Goal: Task Accomplishment & Management: Manage account settings

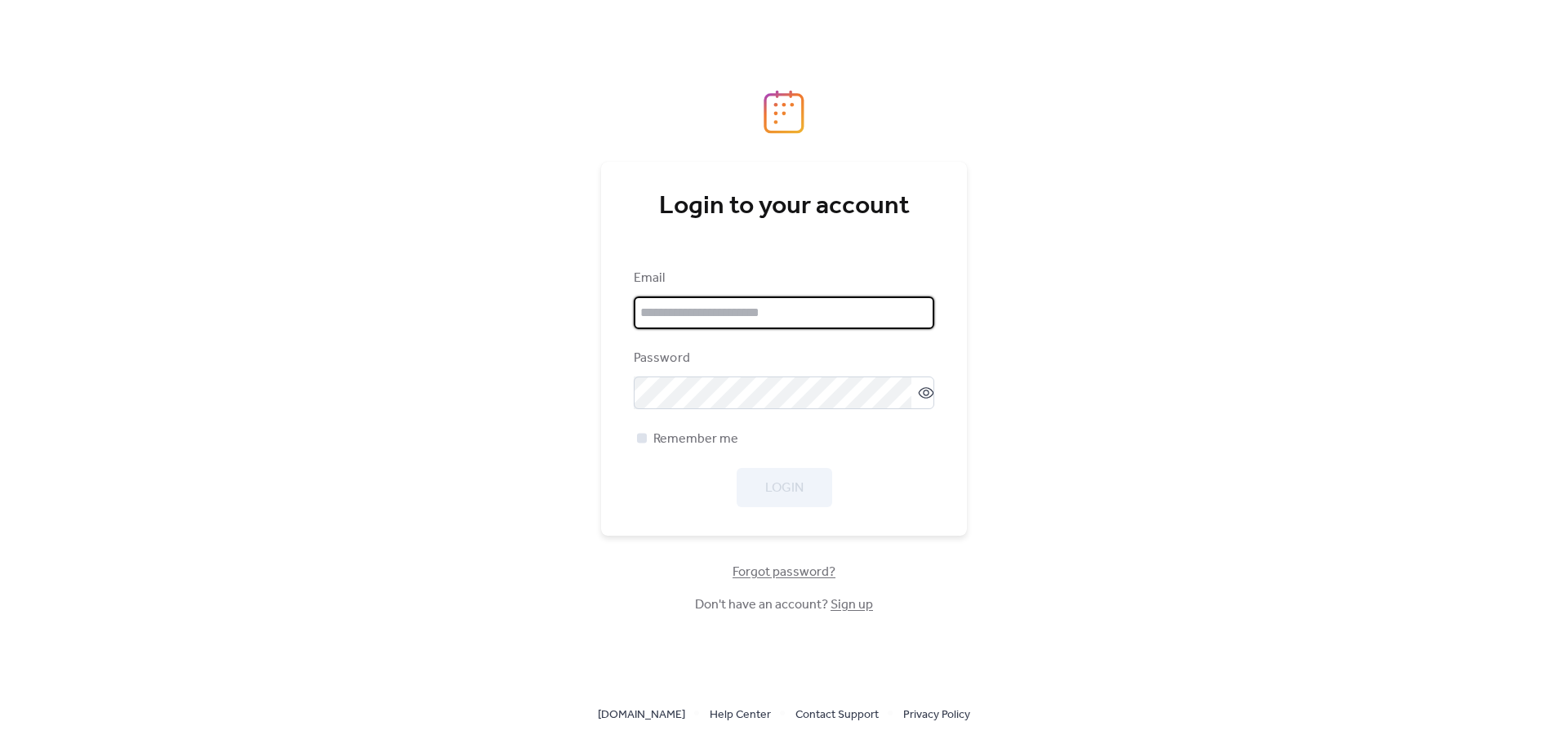
type input "**********"
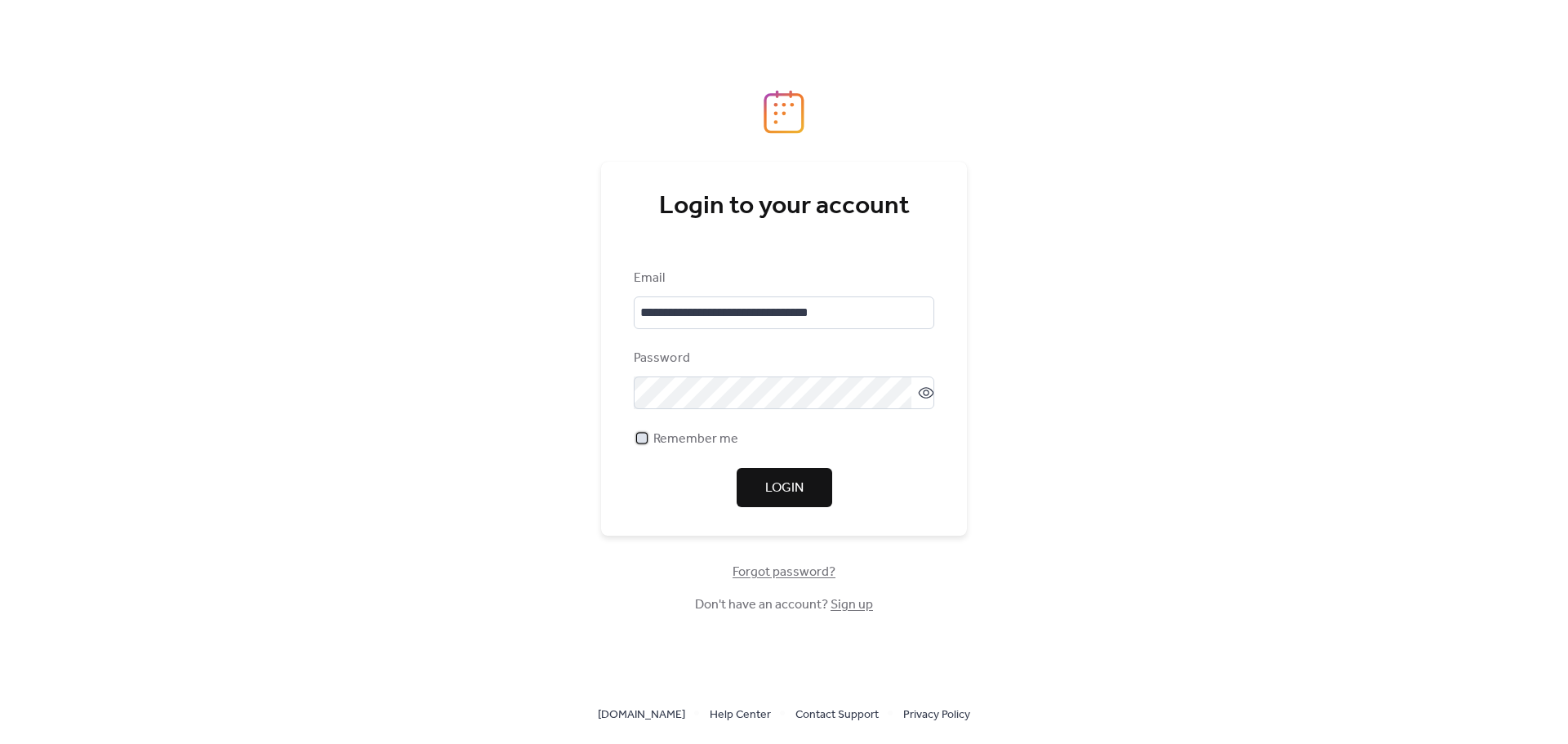
click at [698, 442] on span "Remember me" at bounding box center [695, 439] width 85 height 20
click at [799, 488] on span "Login" at bounding box center [784, 489] width 38 height 20
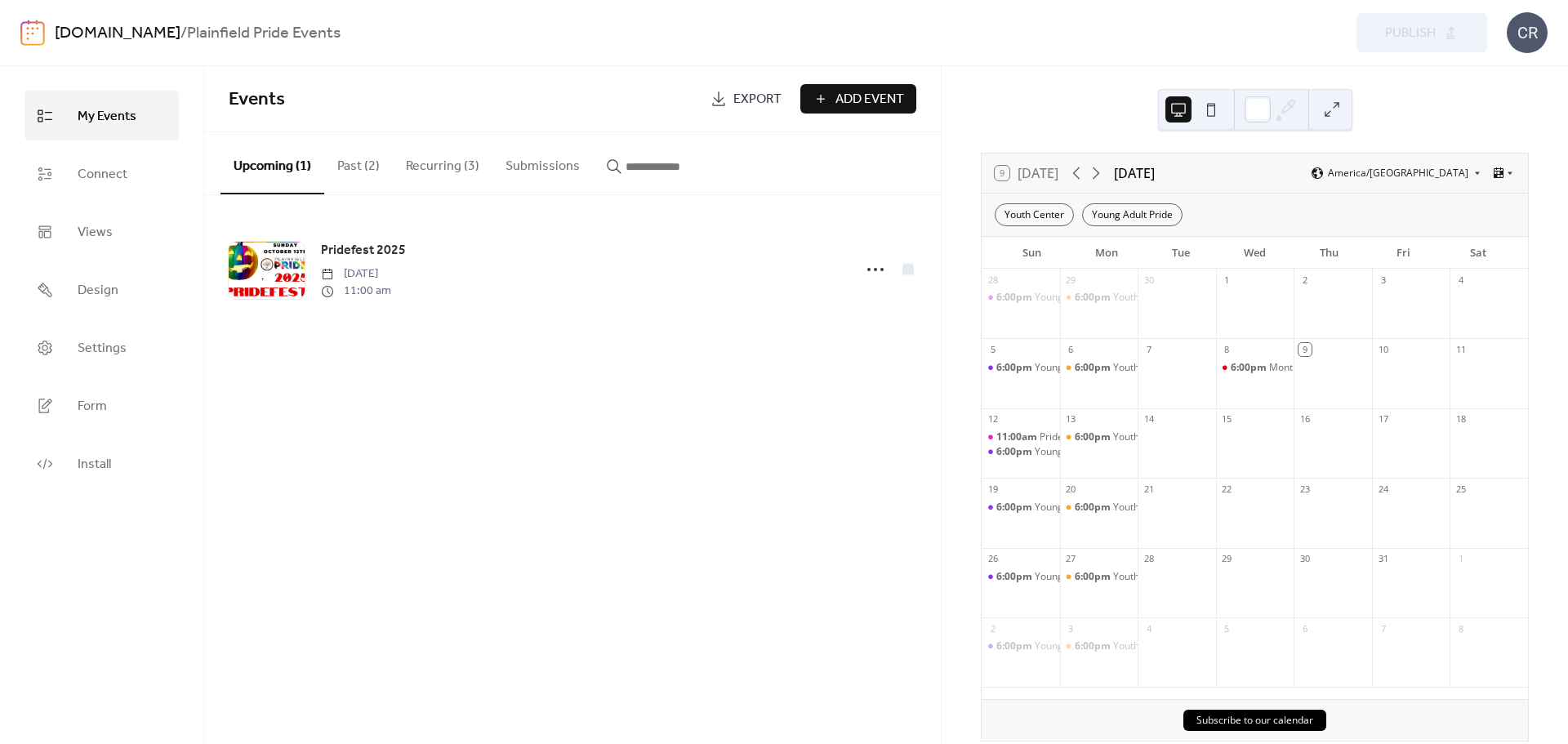
click at [349, 166] on button "Past (2)" at bounding box center [358, 163] width 69 height 61
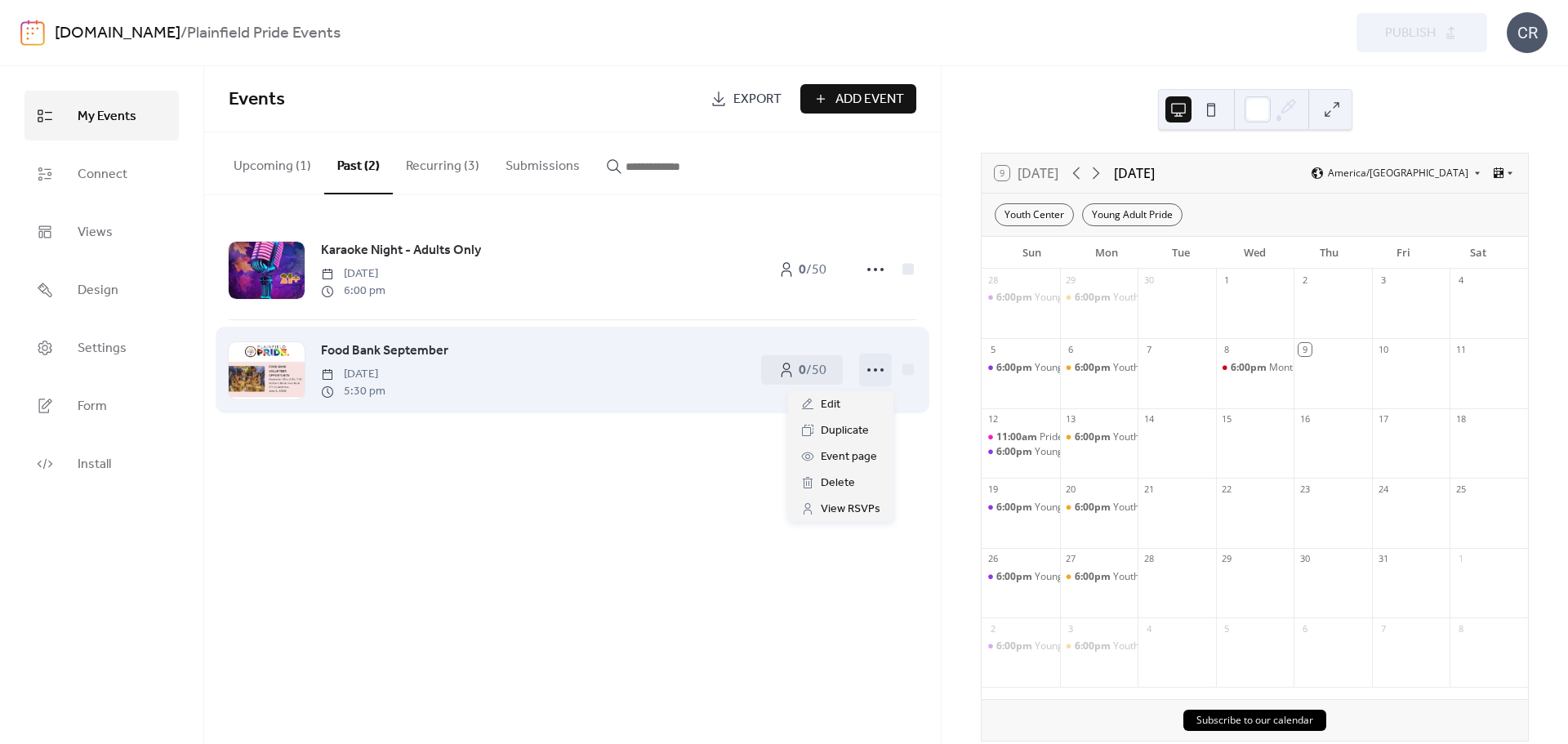
click at [872, 376] on icon at bounding box center [875, 369] width 26 height 26
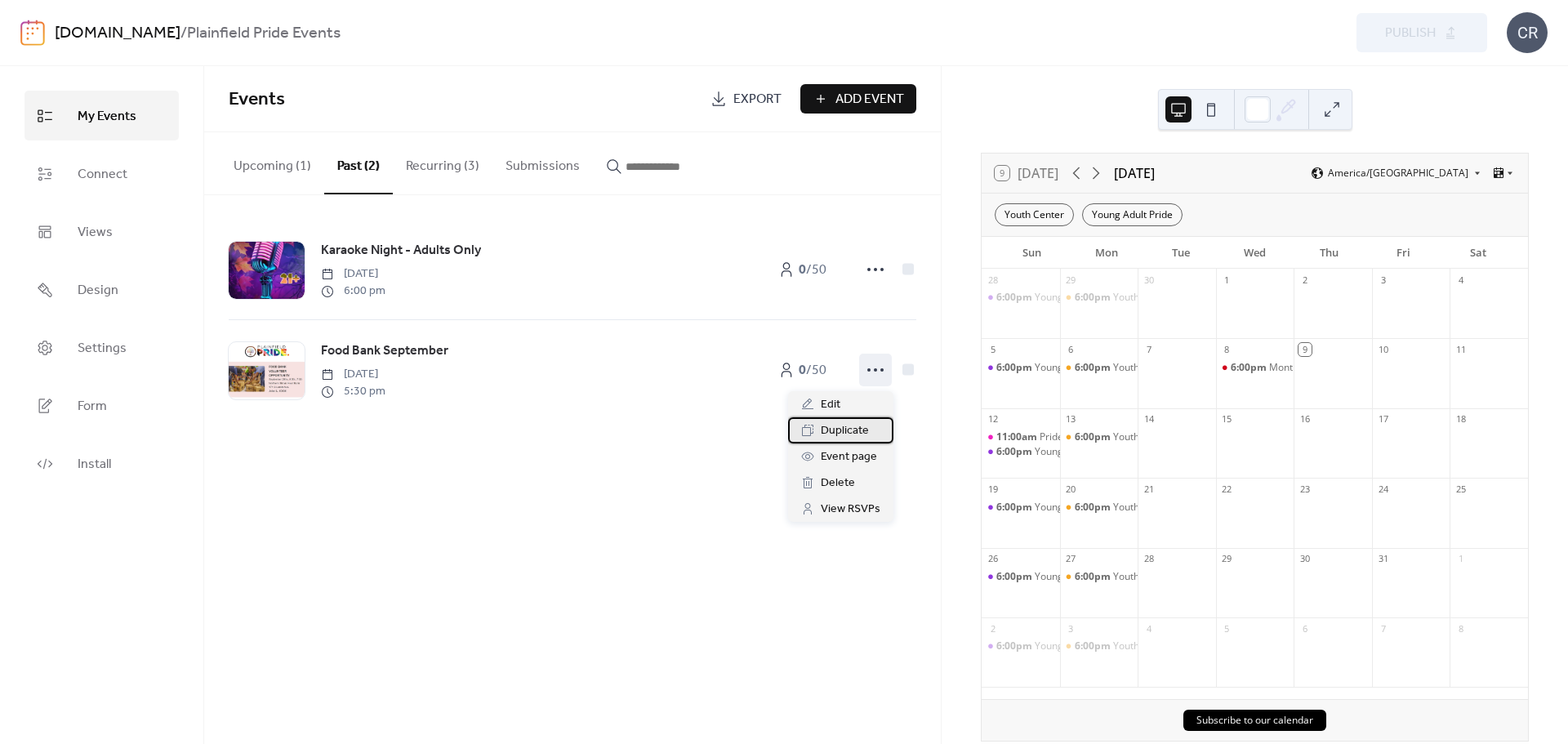
click at [841, 436] on span "Duplicate" at bounding box center [845, 431] width 48 height 20
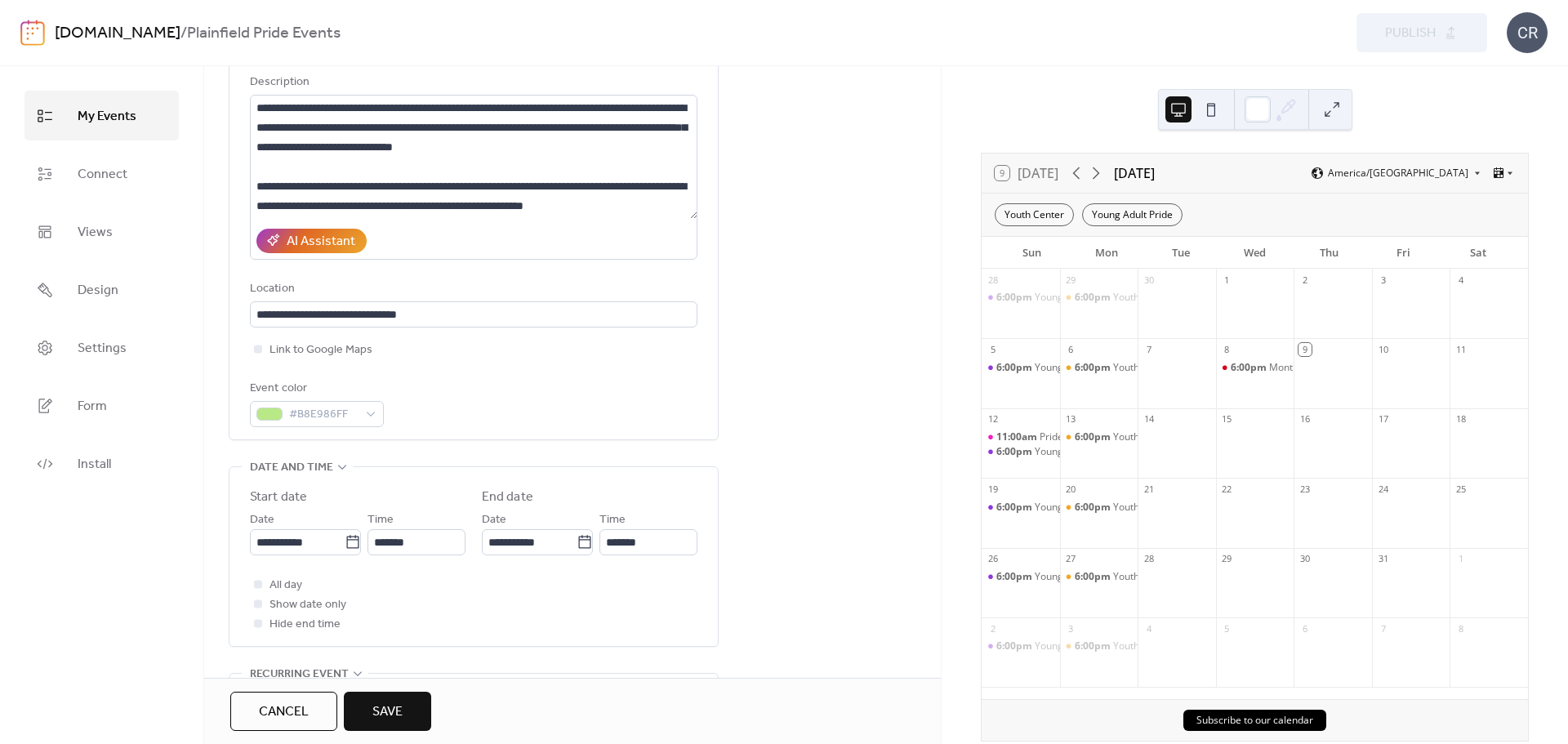
scroll to position [245, 0]
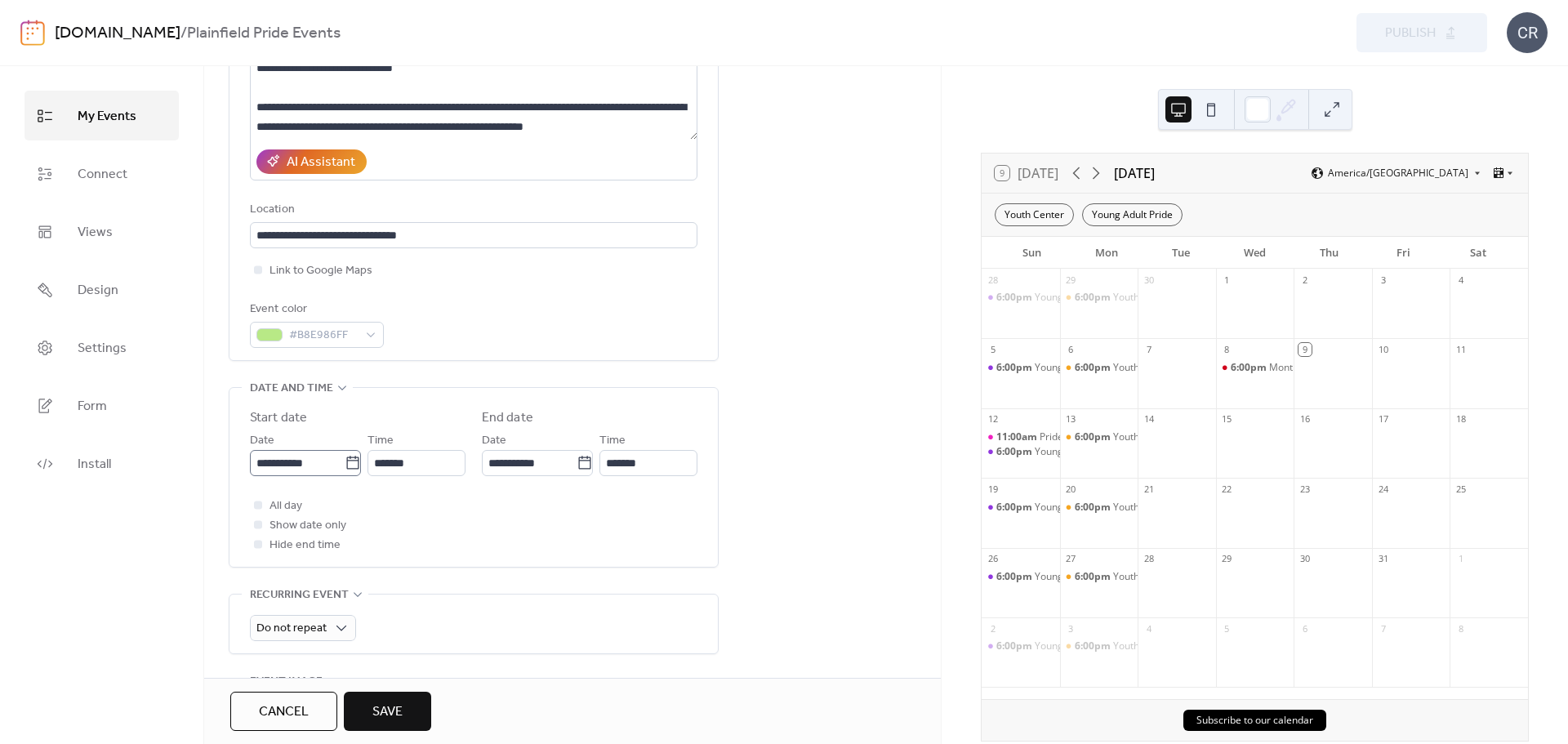
type input "**********"
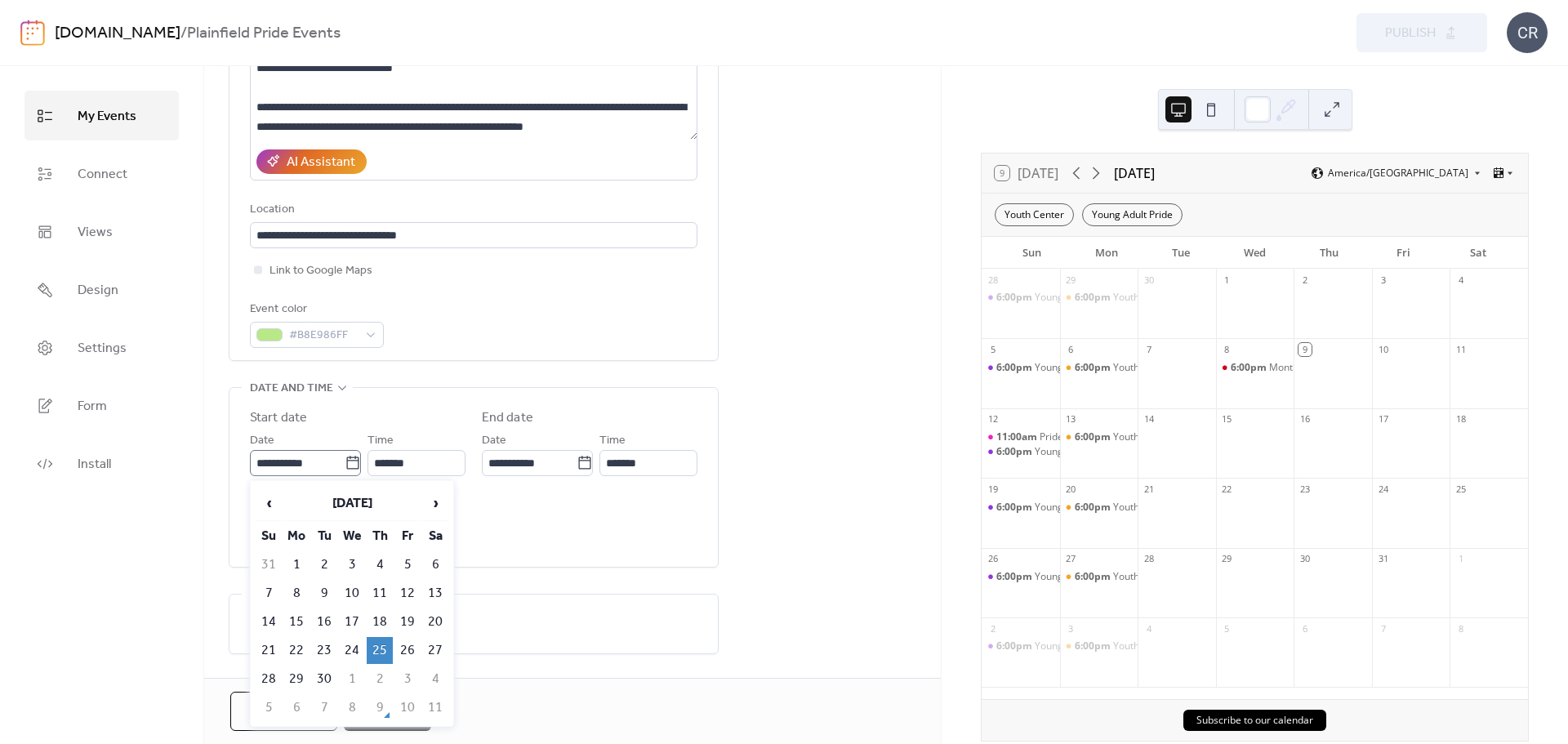
click at [349, 460] on icon at bounding box center [353, 463] width 16 height 16
click at [345, 460] on input "**********" at bounding box center [298, 463] width 95 height 26
click at [432, 504] on span "›" at bounding box center [434, 503] width 24 height 33
click at [382, 622] on td "16" at bounding box center [379, 622] width 26 height 27
type input "**********"
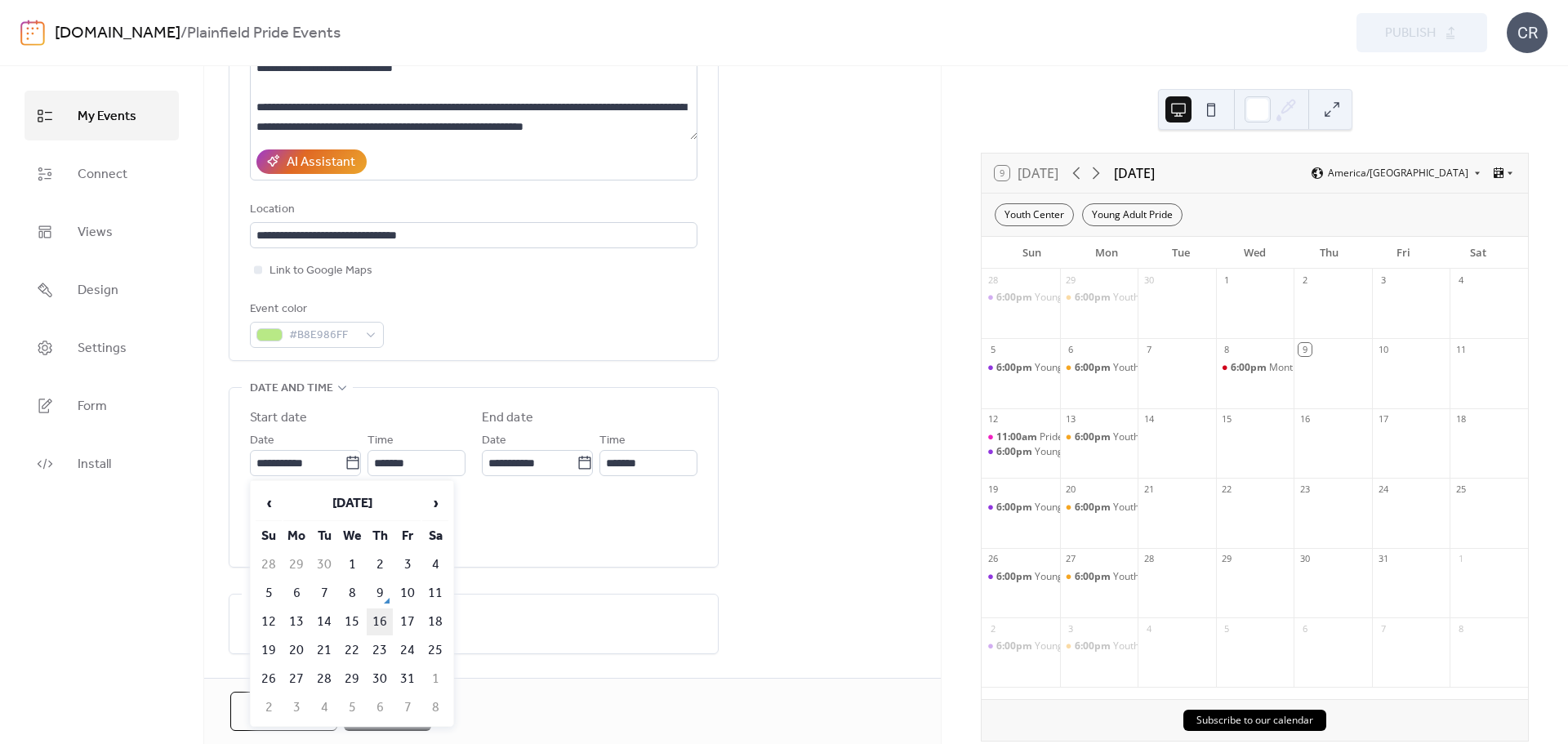
type input "**********"
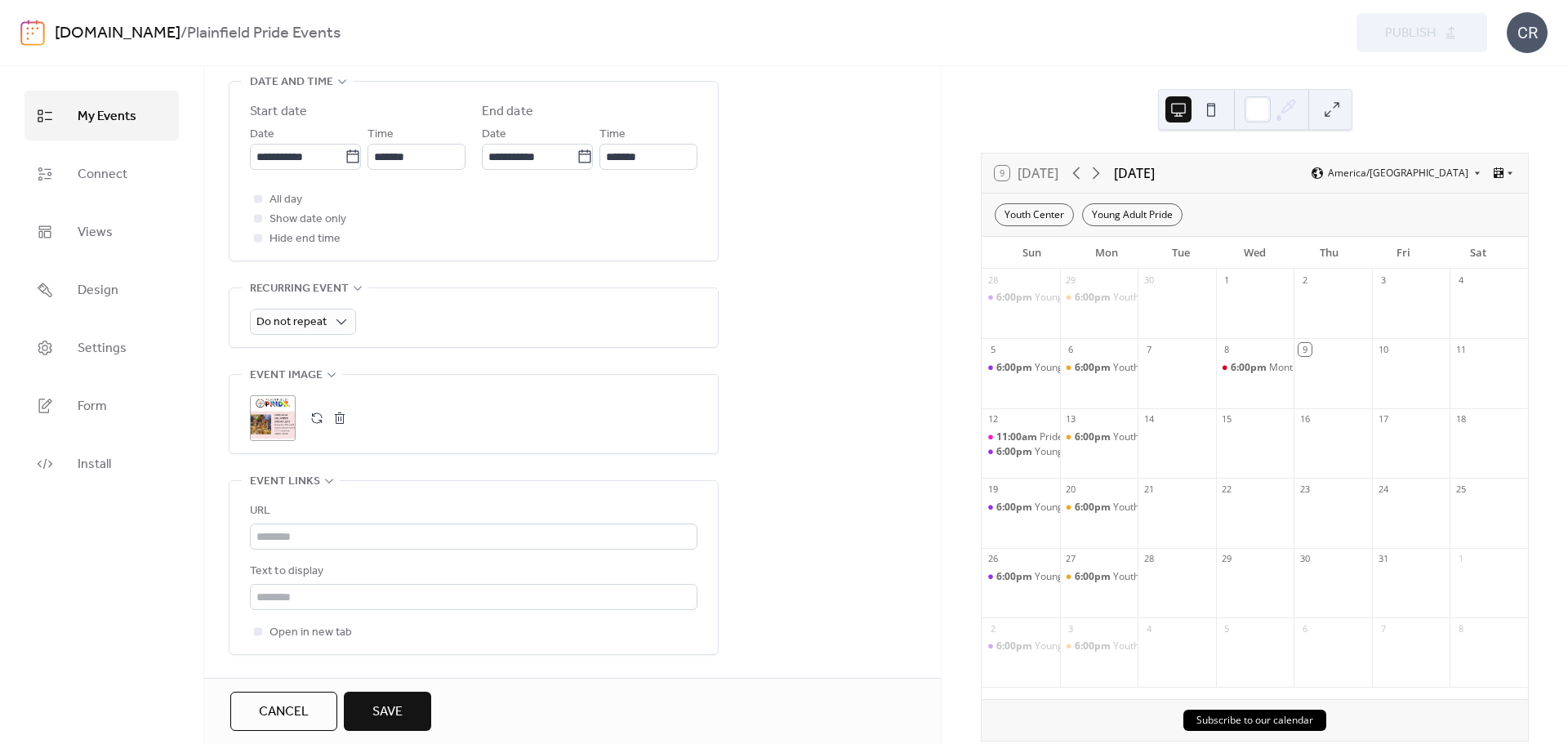
scroll to position [653, 0]
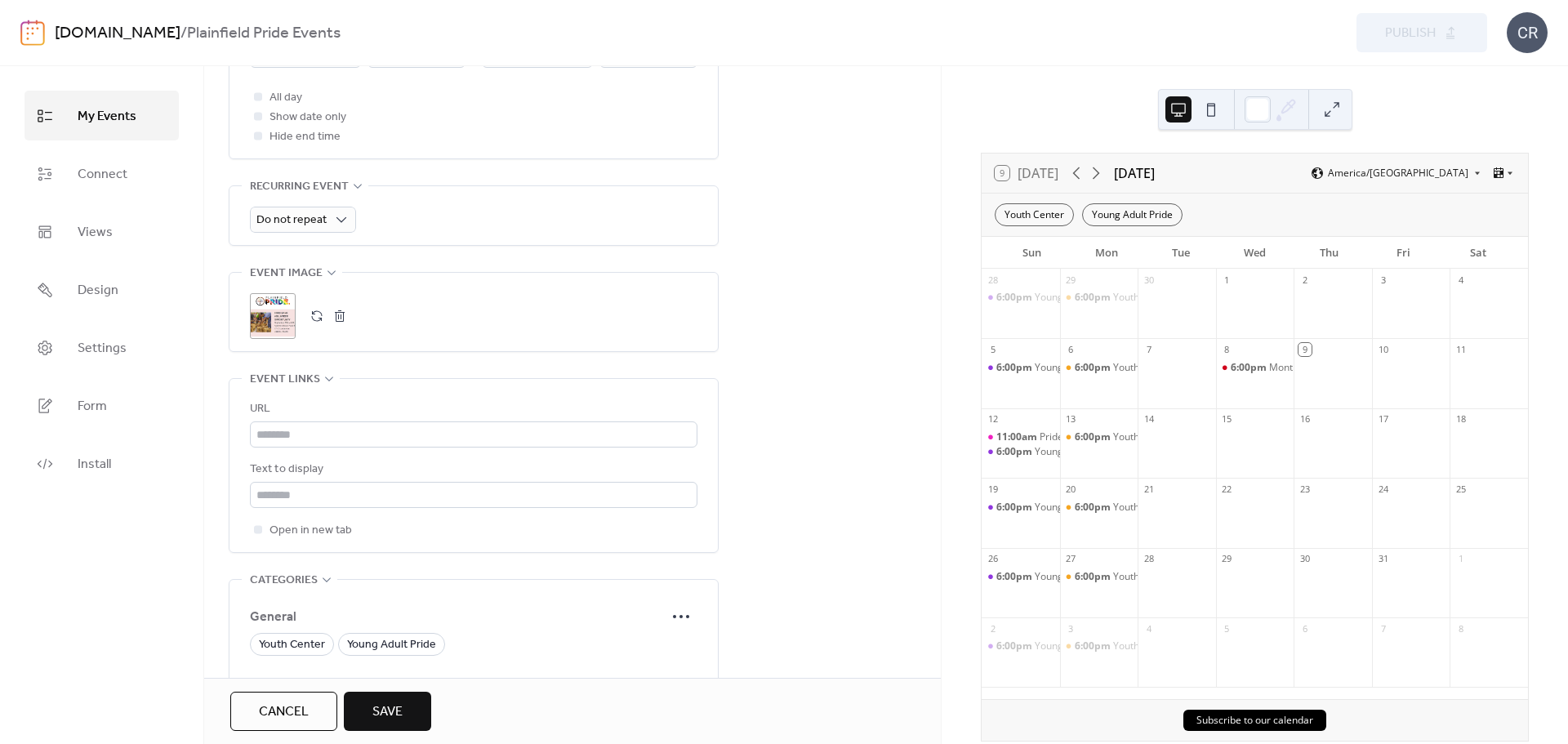
click at [273, 318] on div ";" at bounding box center [273, 315] width 46 height 46
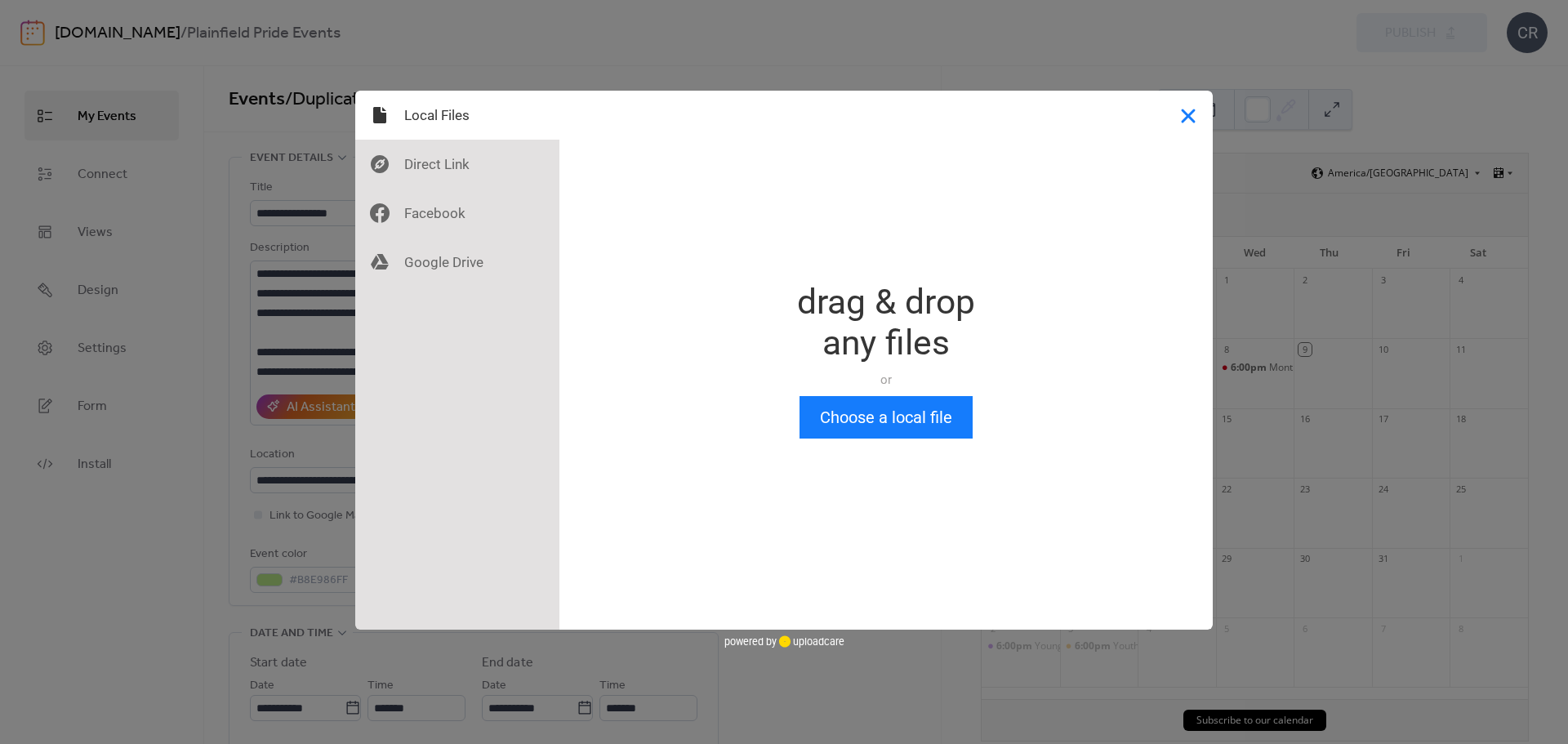
click at [1185, 126] on button "Close" at bounding box center [1187, 114] width 49 height 49
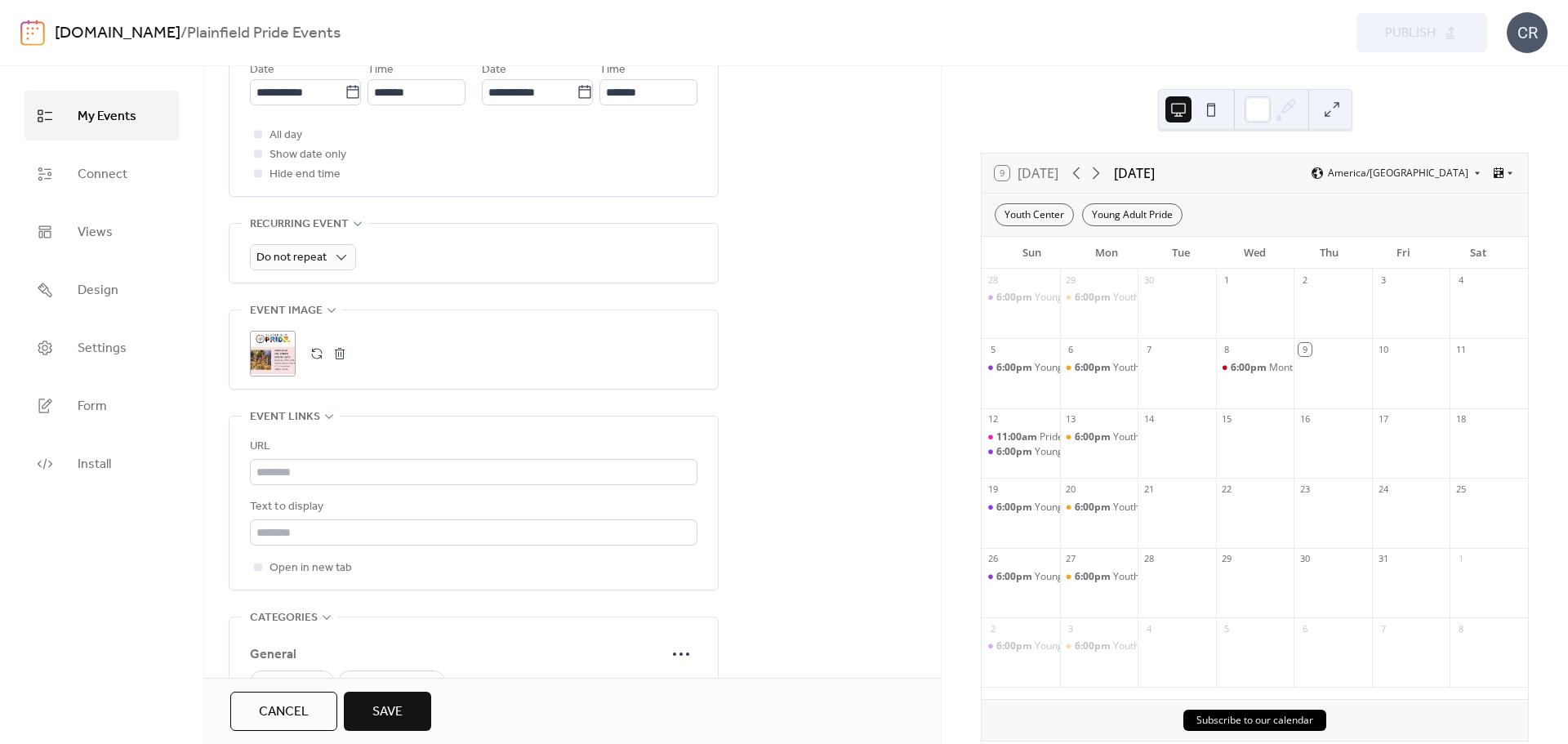
scroll to position [614, 0]
click at [271, 360] on div ";" at bounding box center [273, 354] width 46 height 46
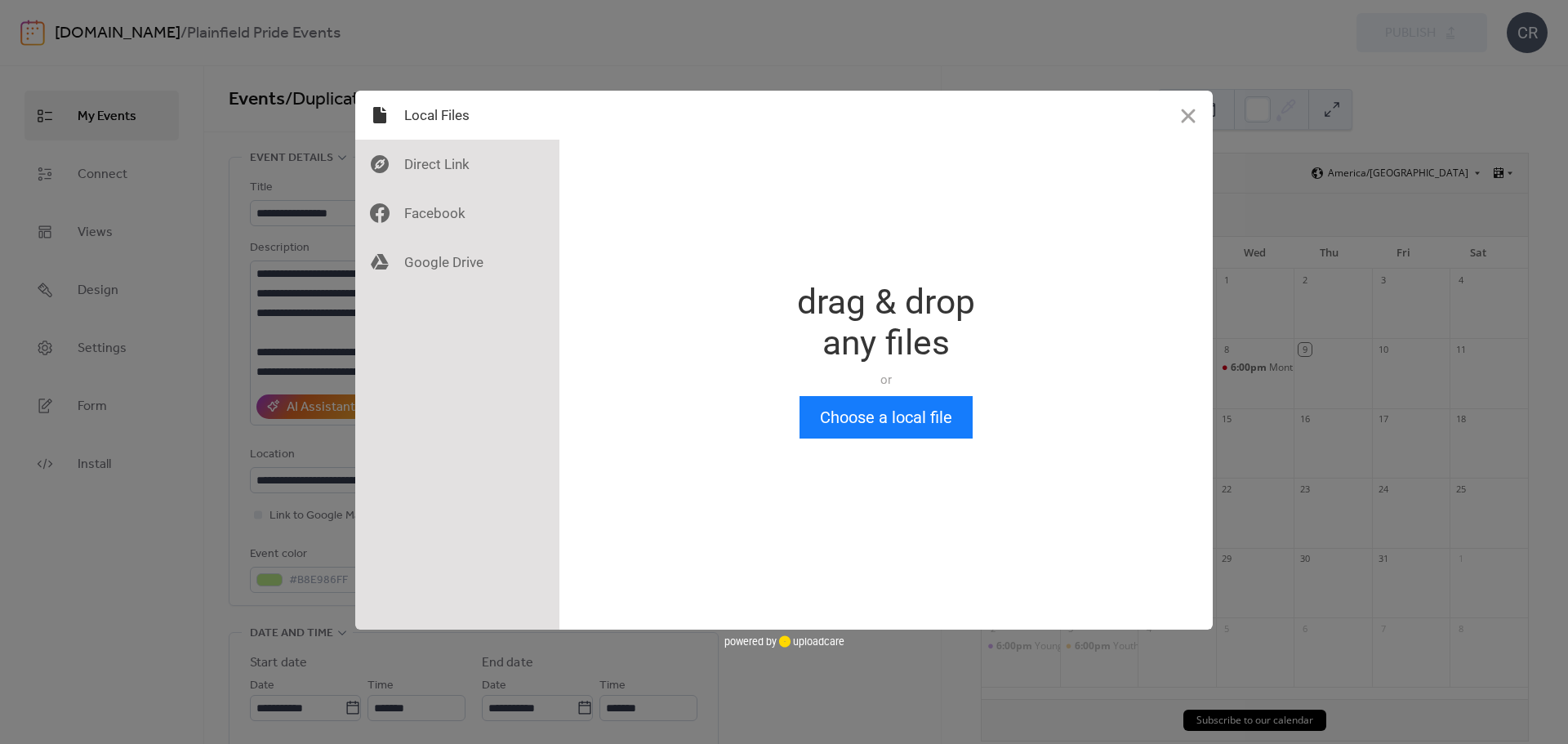
click at [271, 360] on div "Drop a file here drag & drop any files or Upload files from your computer Choos…" at bounding box center [784, 372] width 1568 height 744
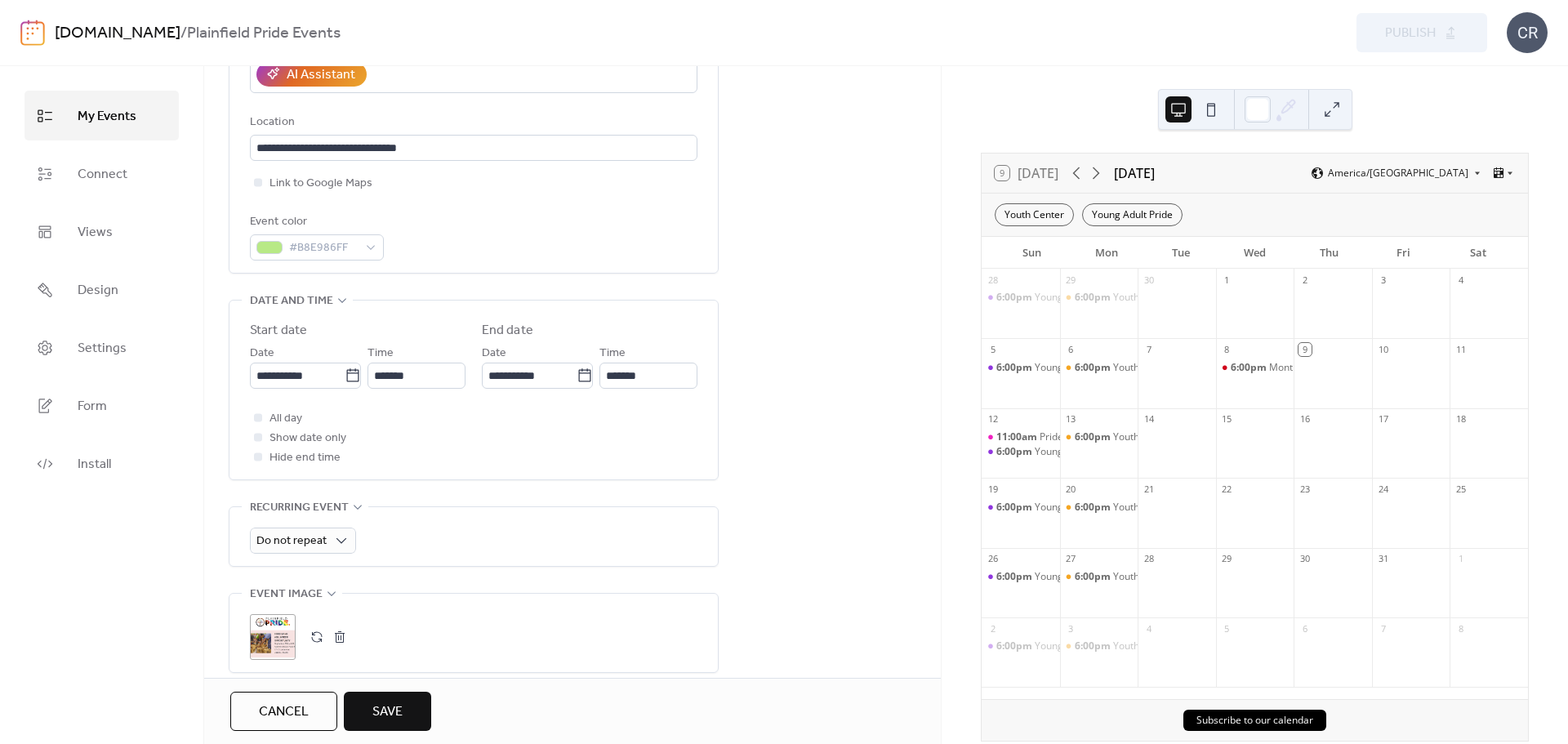
scroll to position [408, 0]
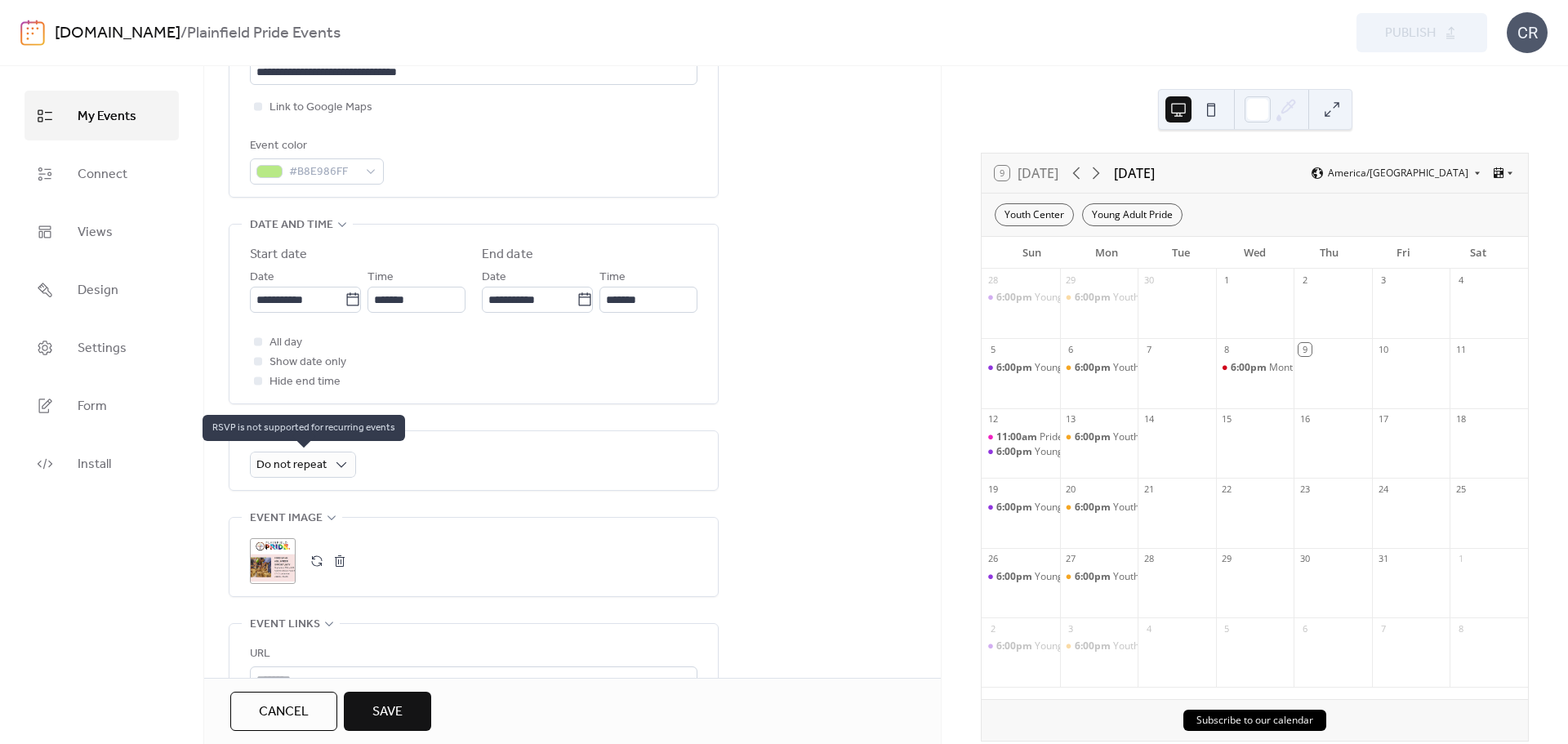
click at [347, 467] on div "Do not repeat" at bounding box center [303, 464] width 106 height 26
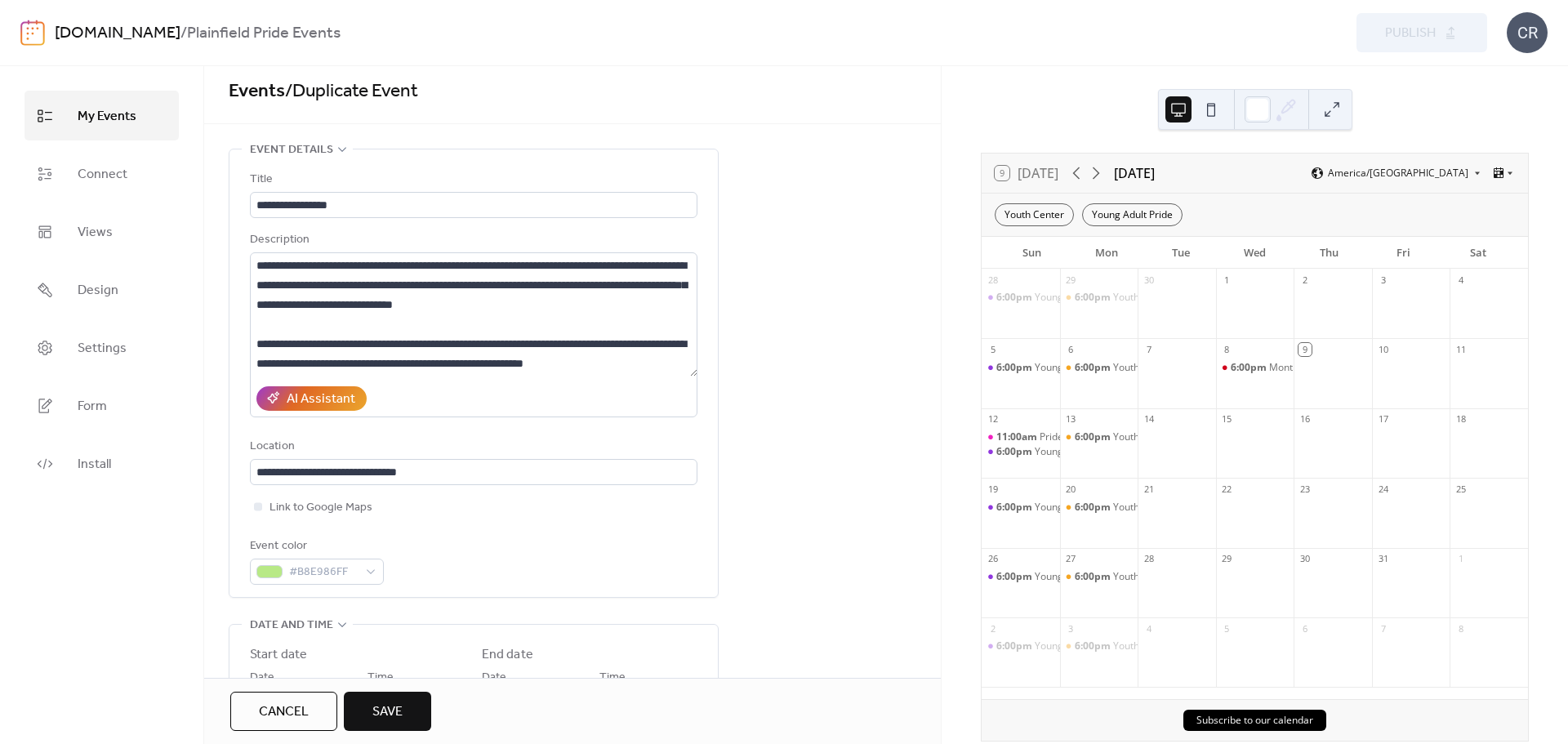
scroll to position [0, 0]
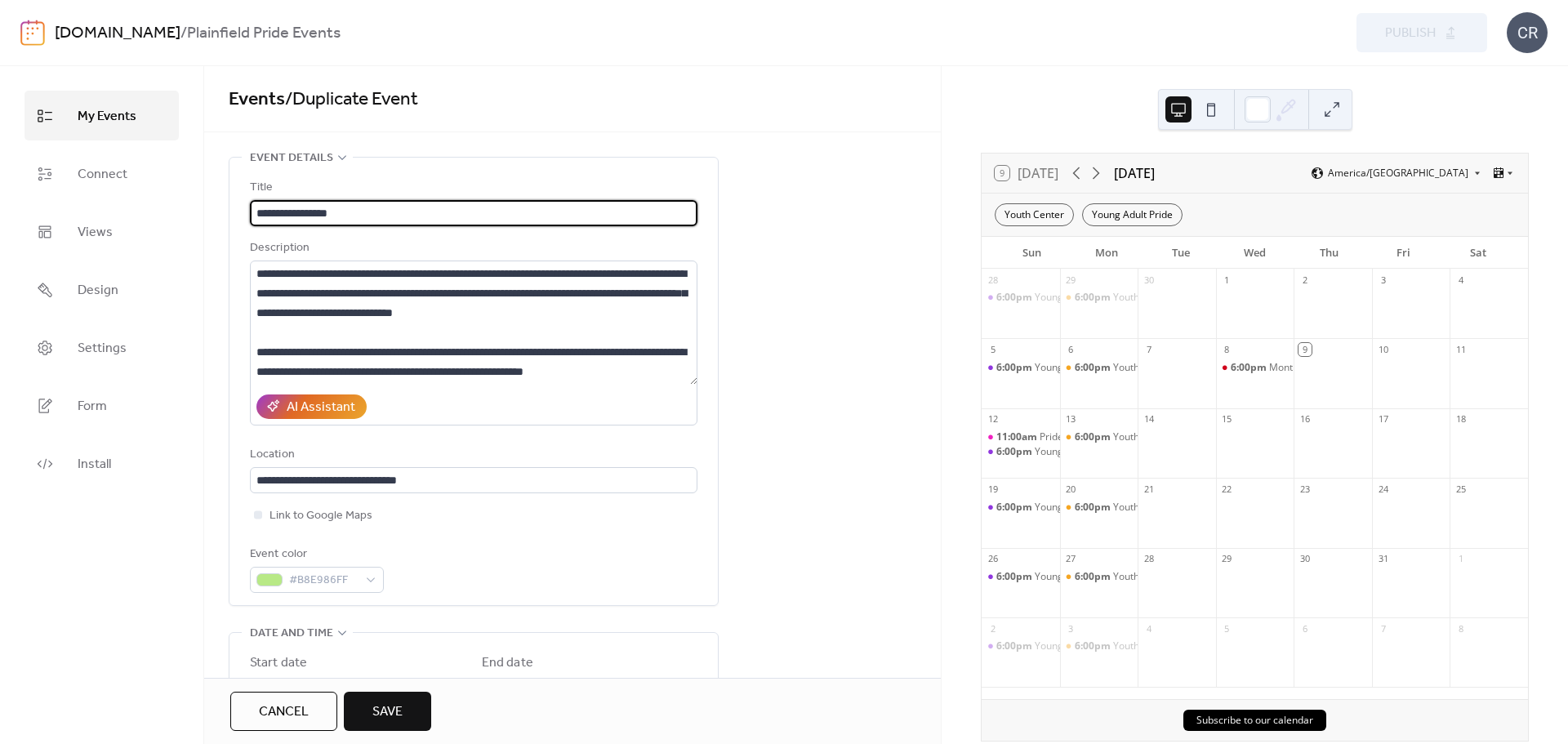
click at [397, 209] on input "**********" at bounding box center [474, 213] width 448 height 26
type input "**********"
click at [391, 710] on span "Save" at bounding box center [388, 712] width 30 height 20
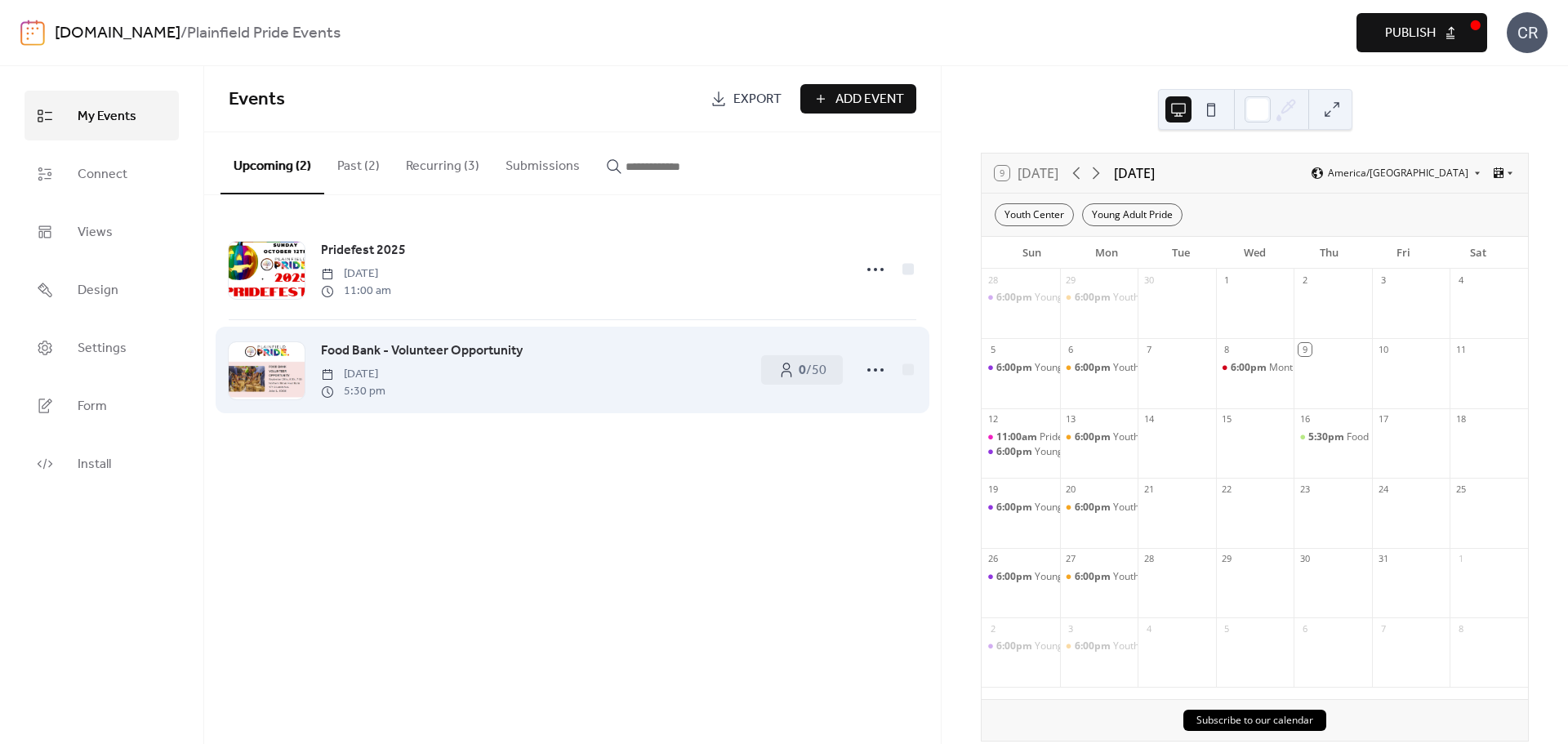
click at [256, 383] on div at bounding box center [266, 371] width 76 height 57
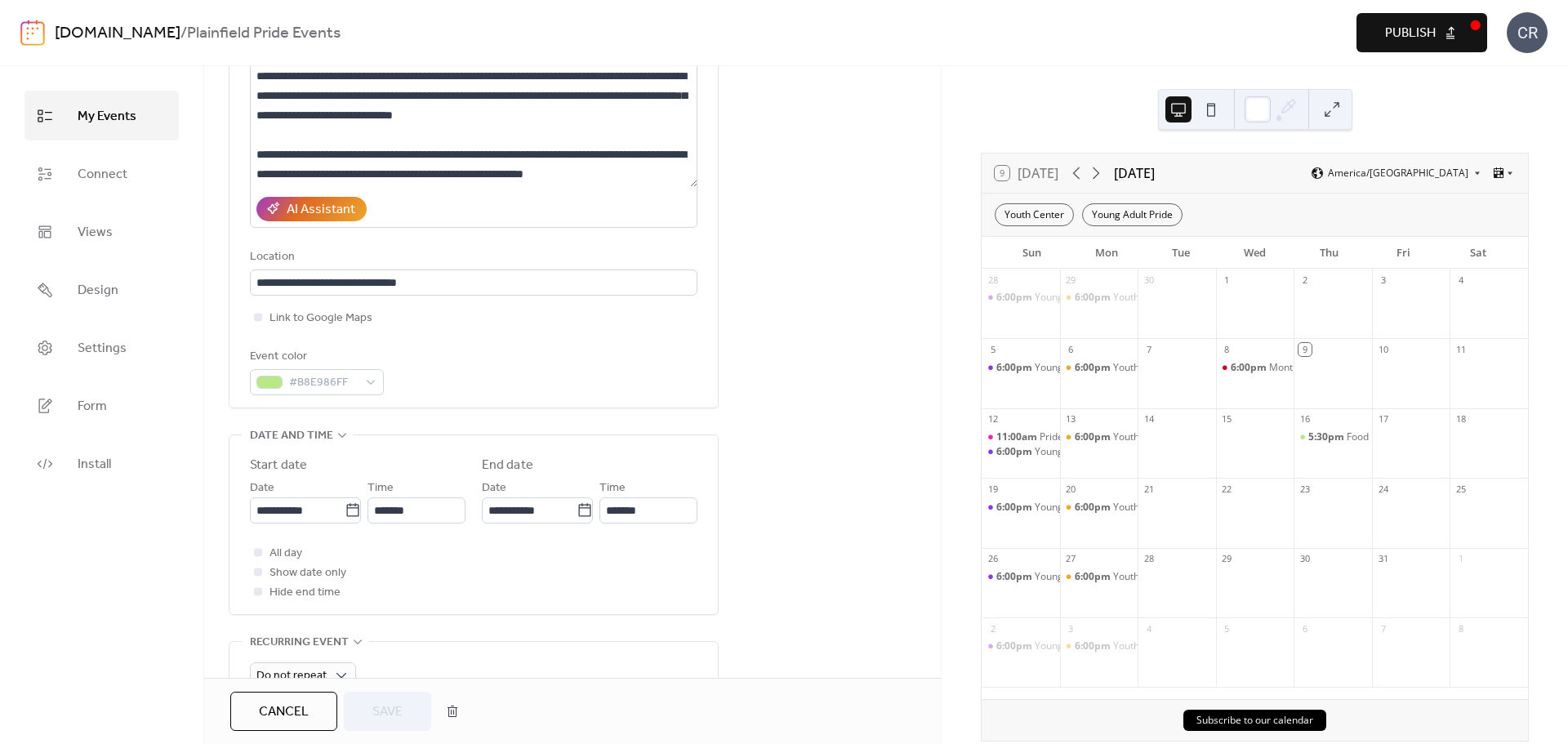
scroll to position [572, 0]
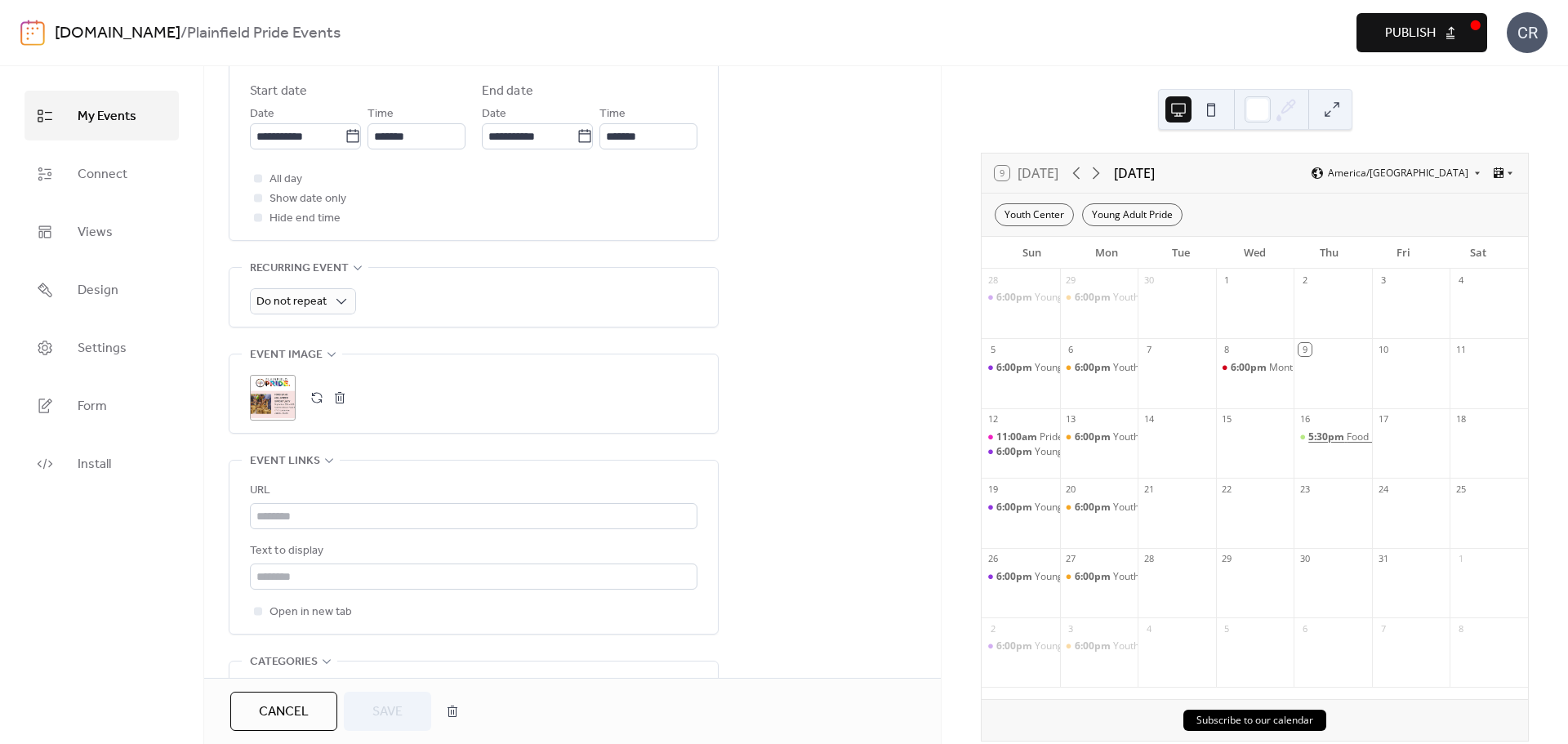
click at [1334, 431] on span "5:30pm" at bounding box center [1327, 438] width 38 height 14
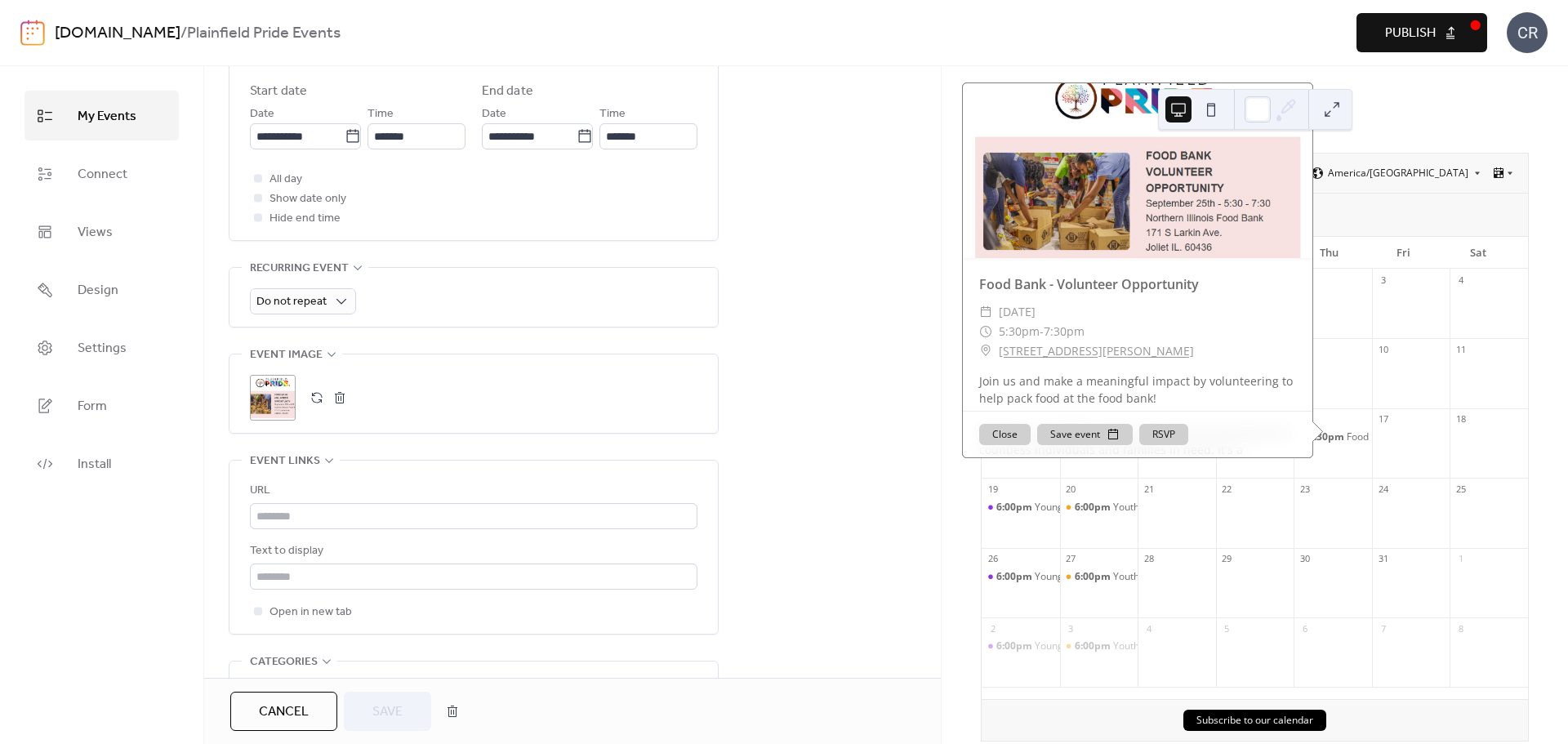
click at [341, 391] on button "button" at bounding box center [340, 397] width 23 height 23
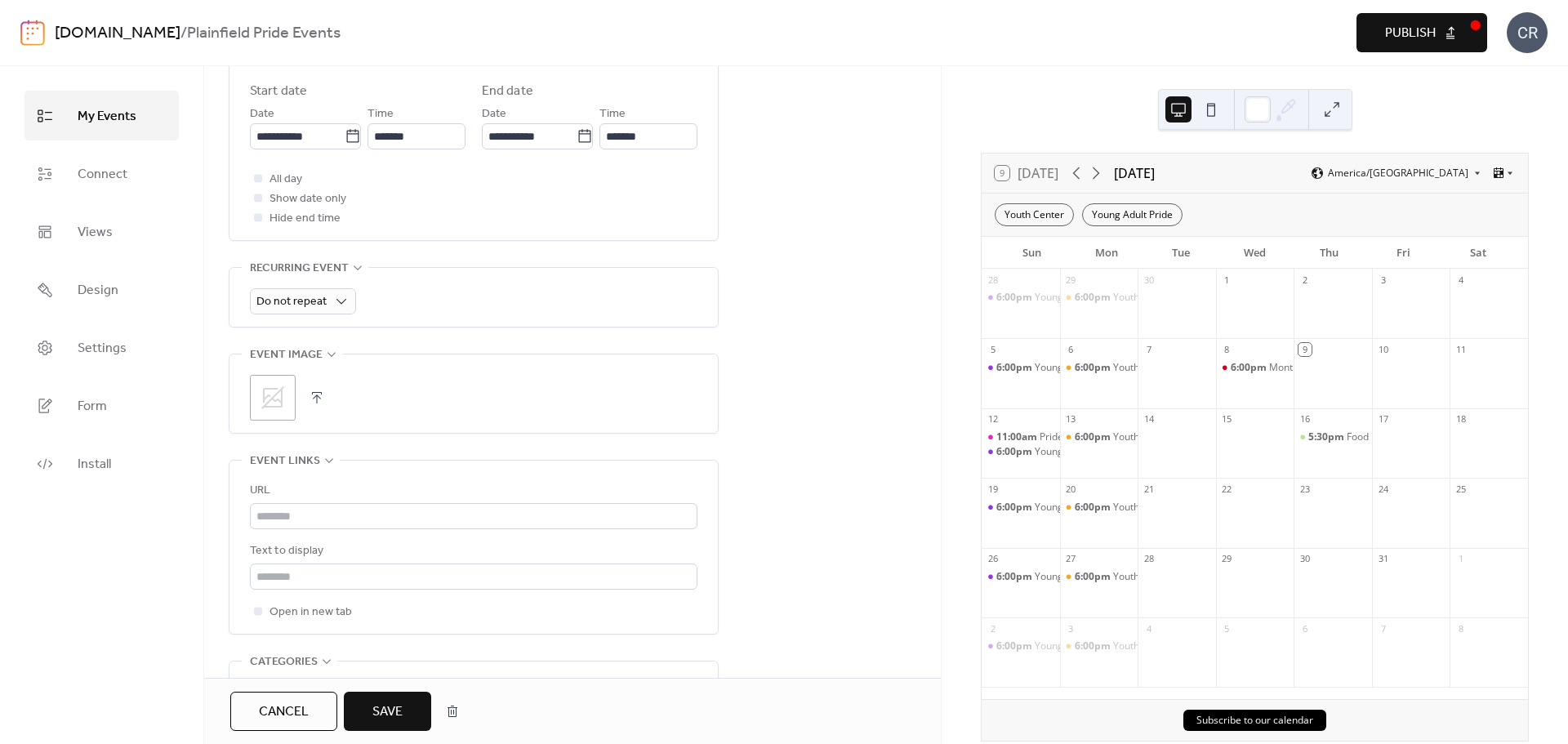
click at [377, 712] on span "Save" at bounding box center [388, 712] width 30 height 20
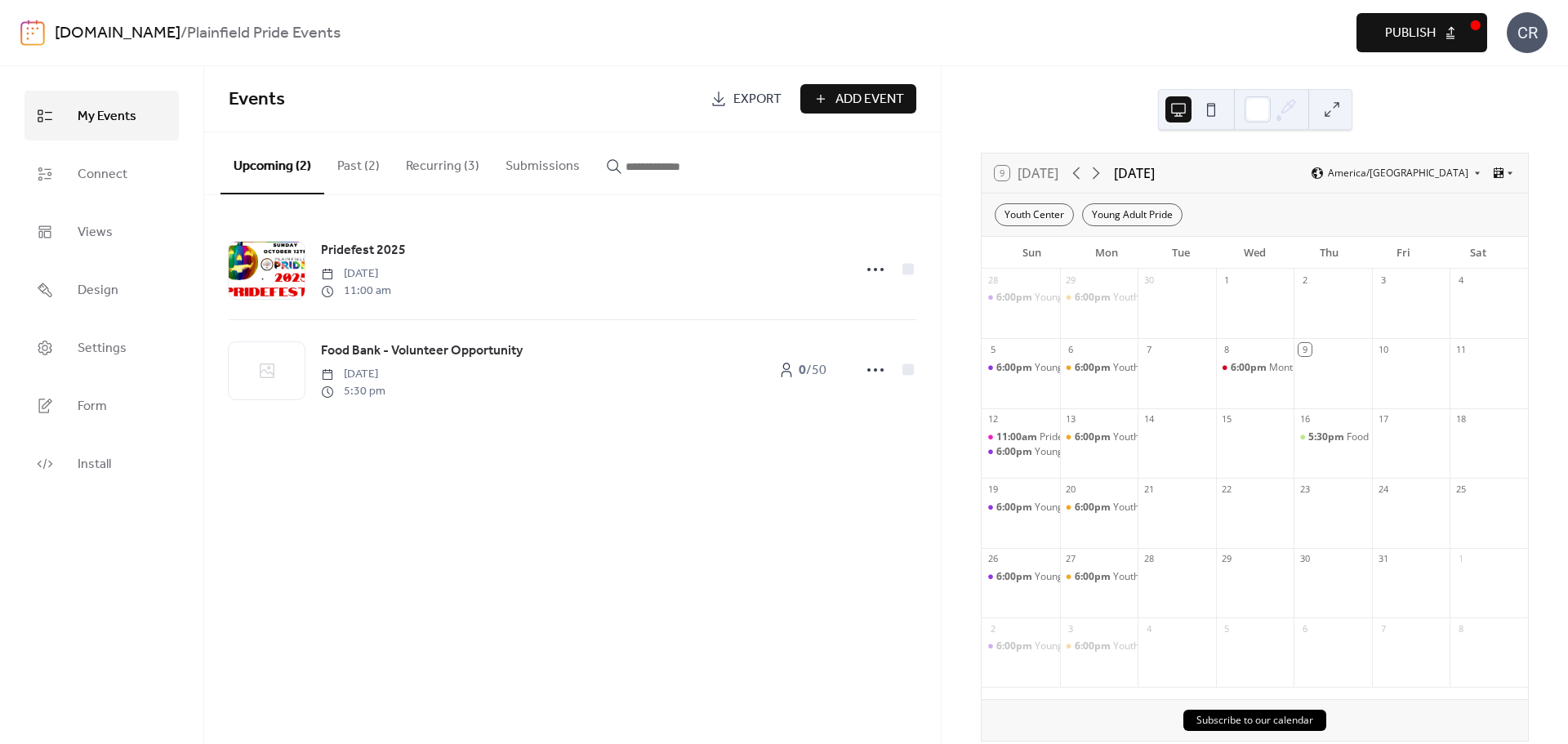
click at [1410, 33] on span "Publish" at bounding box center [1410, 34] width 51 height 20
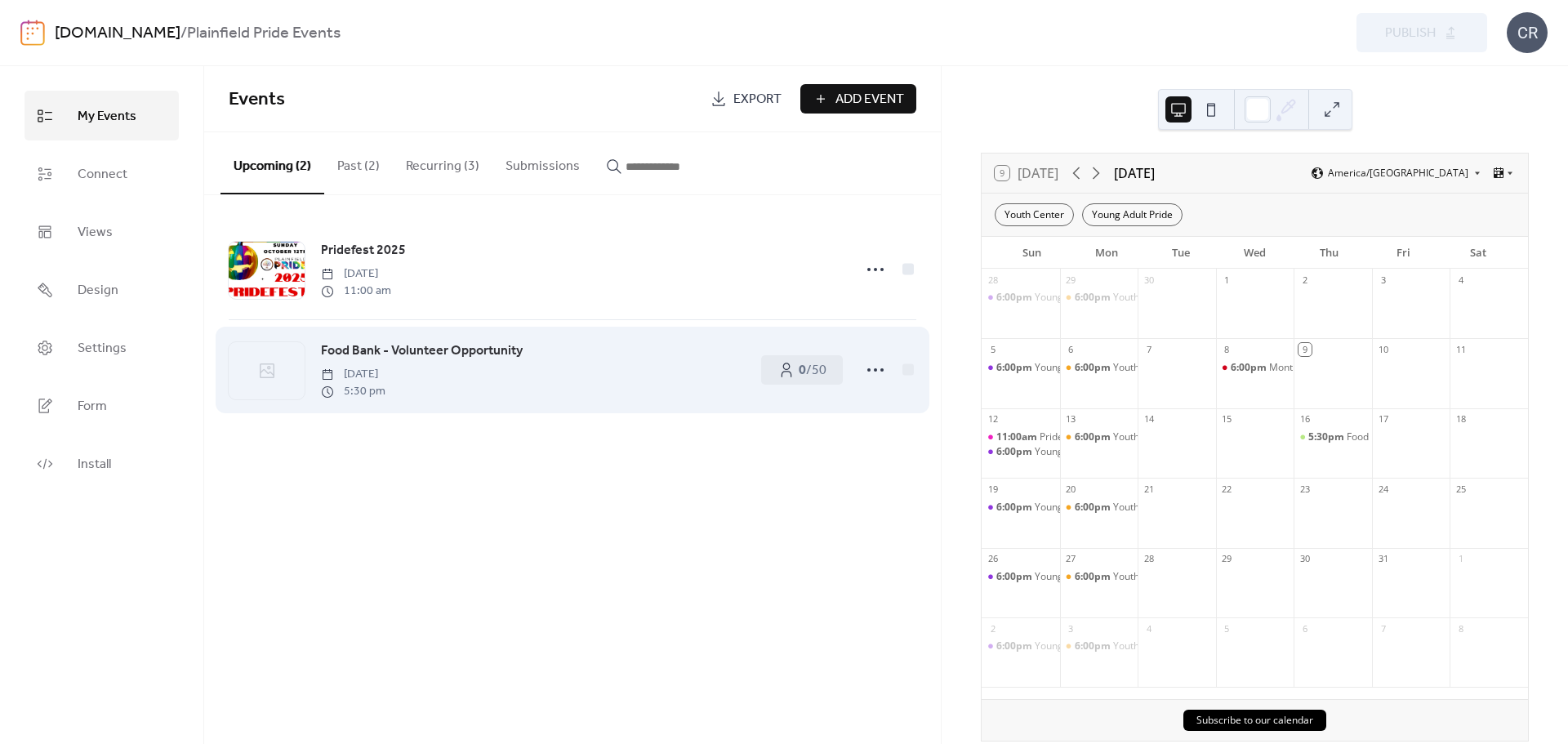
click at [483, 353] on span "Food Bank - Volunteer Opportunity" at bounding box center [422, 351] width 202 height 20
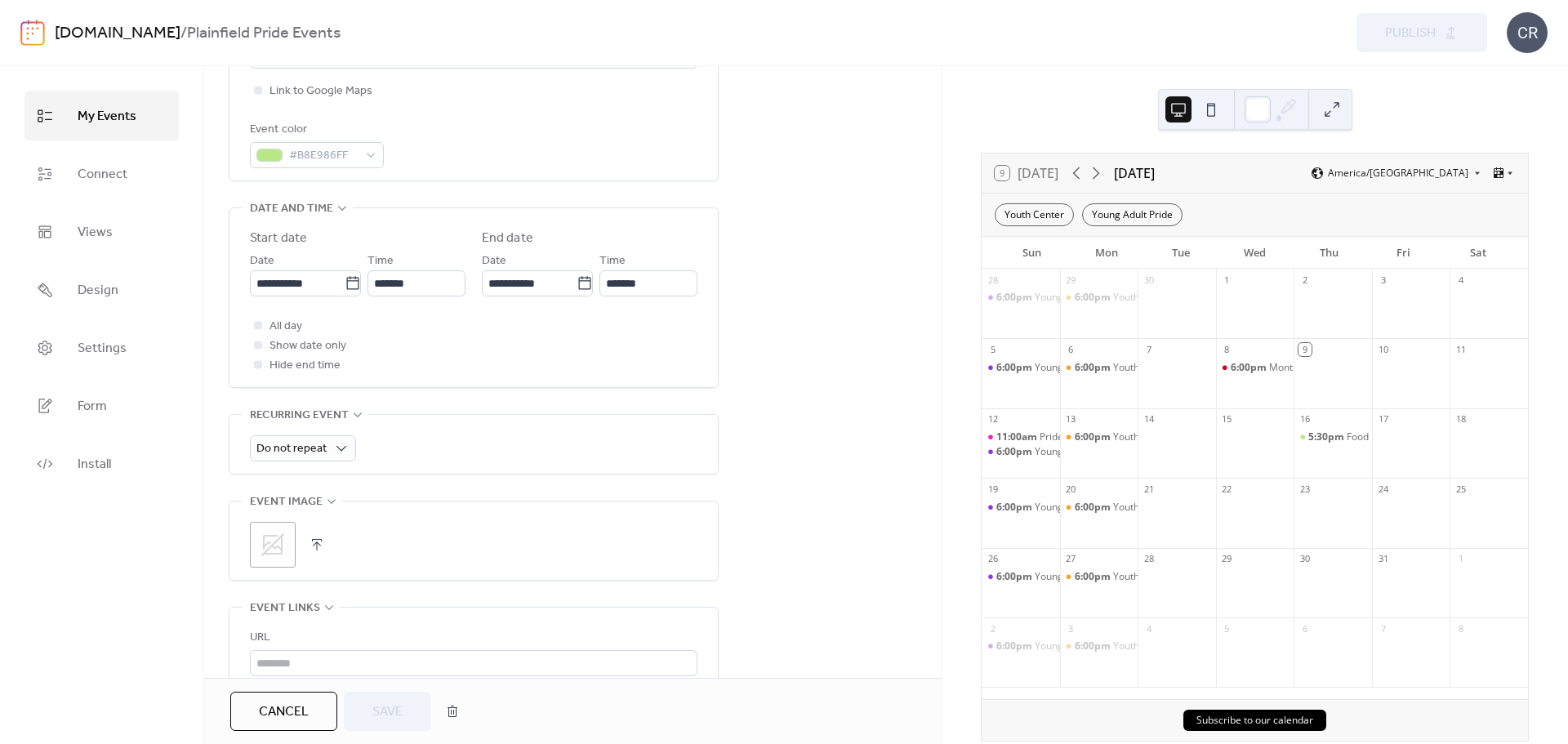
scroll to position [489, 0]
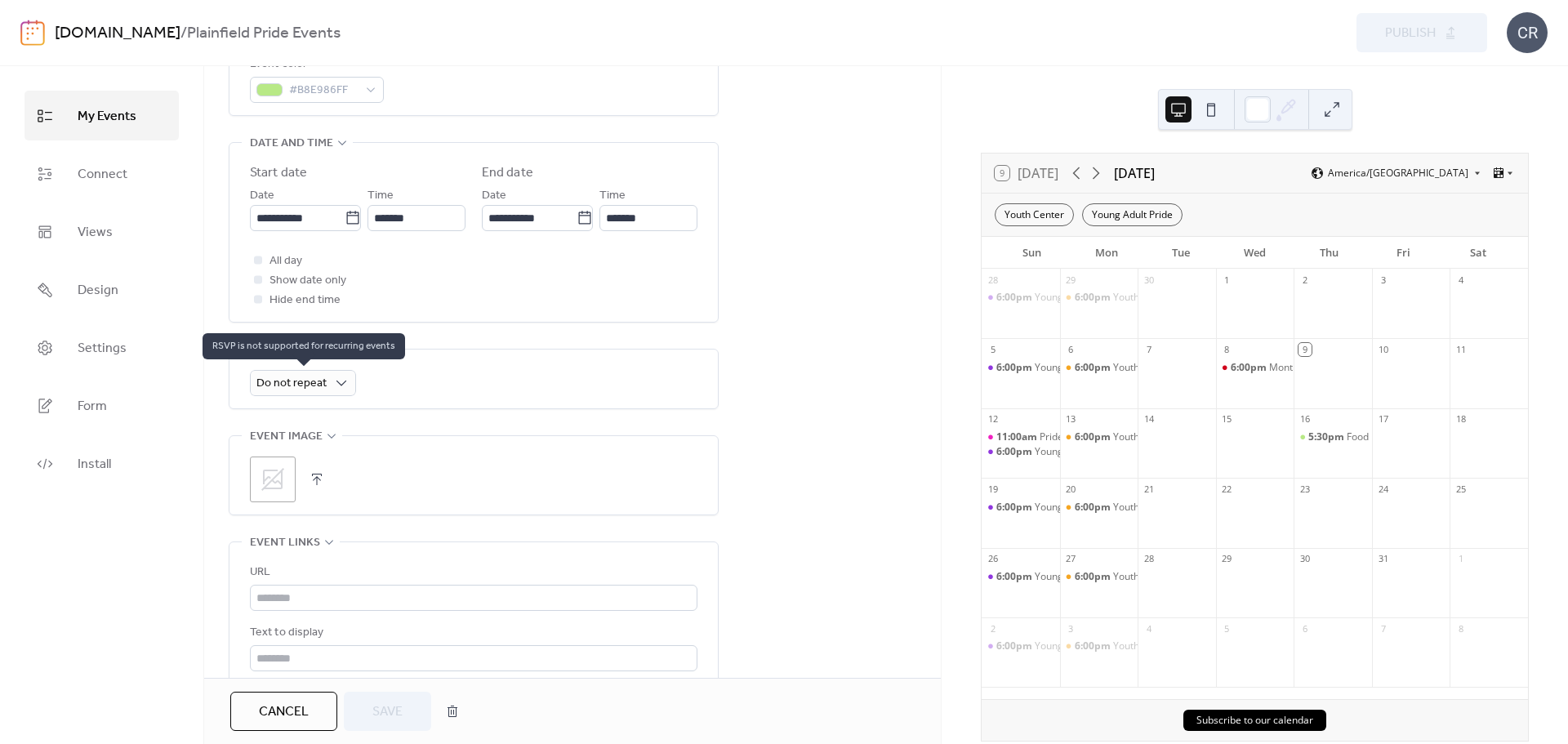
click at [348, 380] on div "Do not repeat" at bounding box center [303, 382] width 106 height 26
click at [331, 387] on div "Do not repeat" at bounding box center [303, 382] width 106 height 26
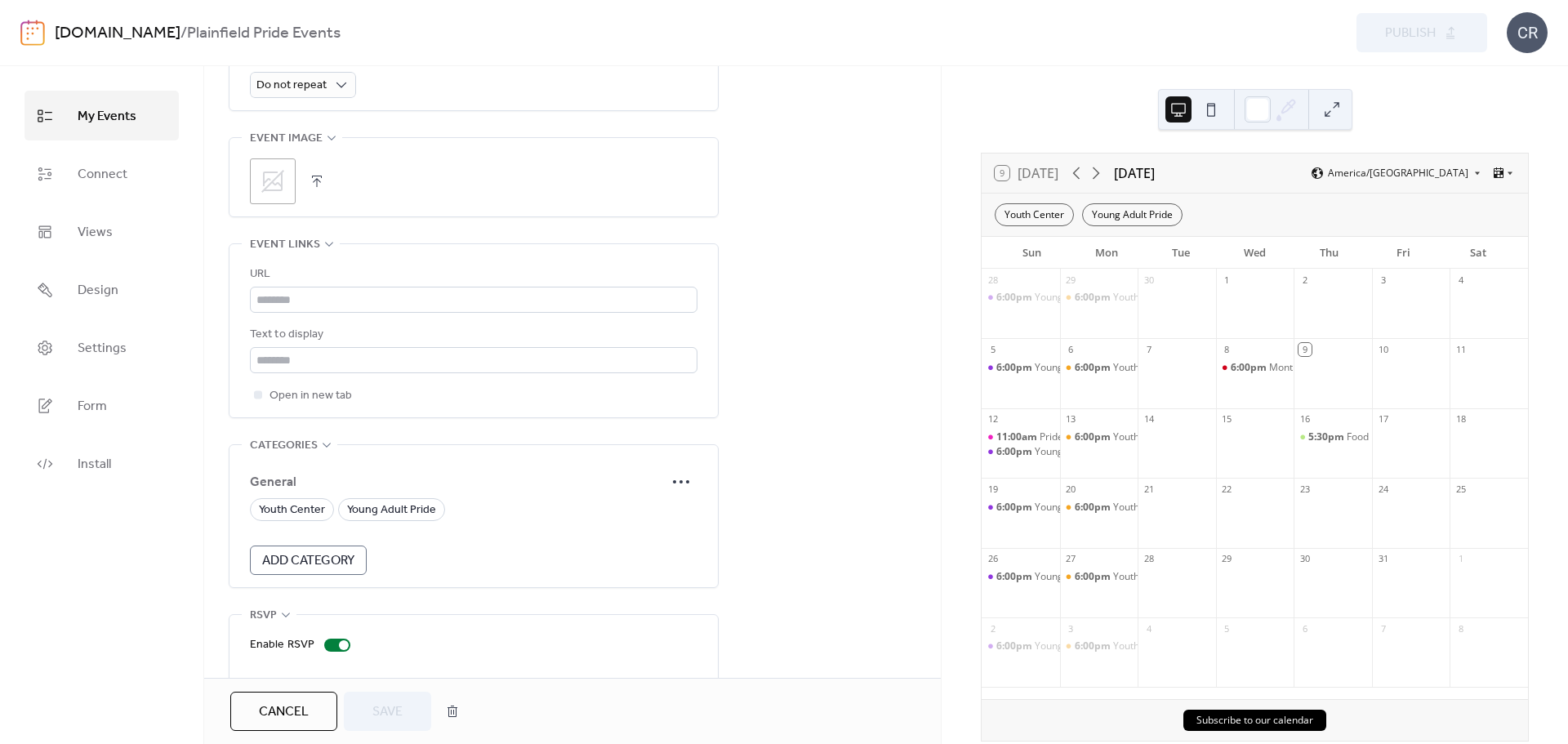
scroll to position [859, 0]
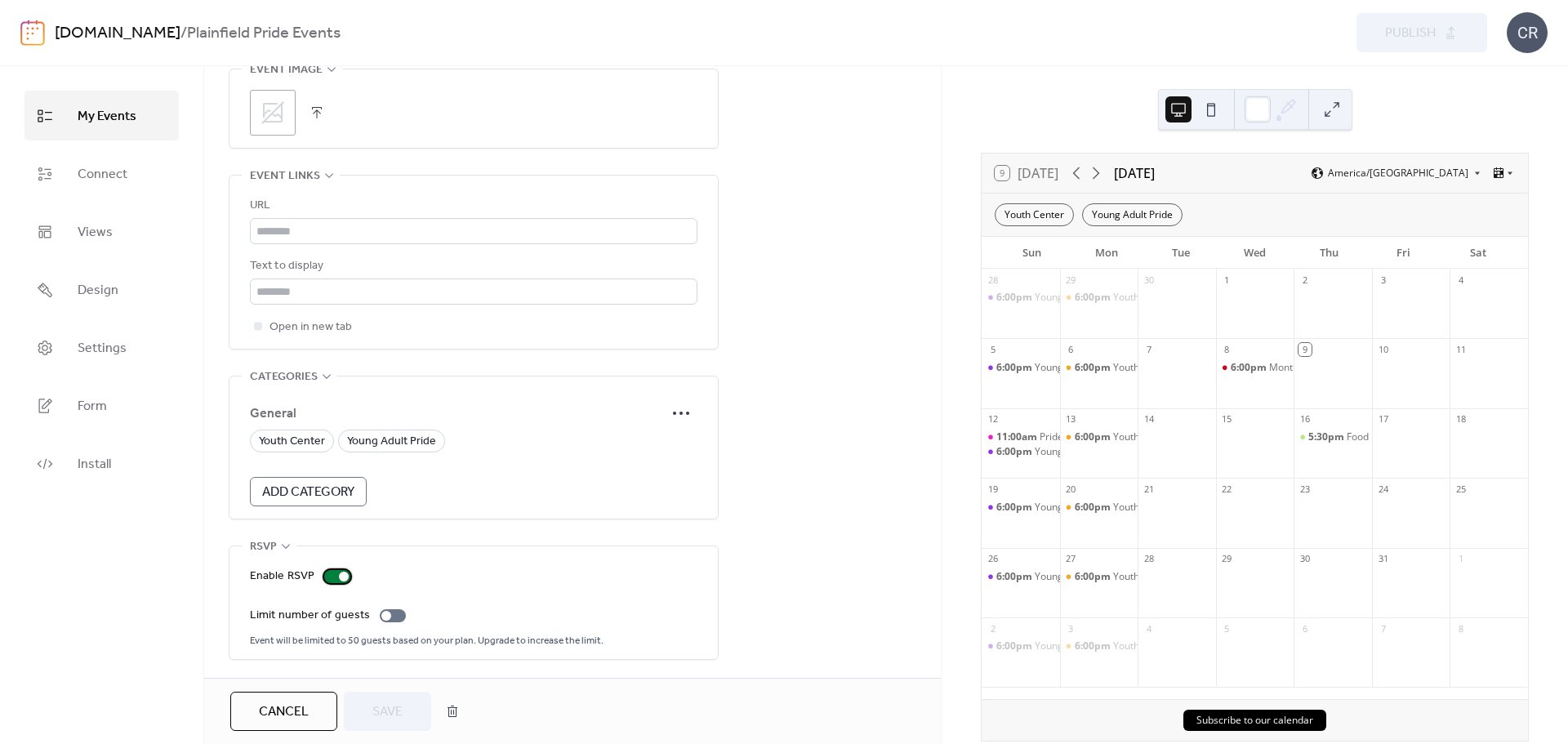
click at [336, 573] on div at bounding box center [337, 576] width 26 height 13
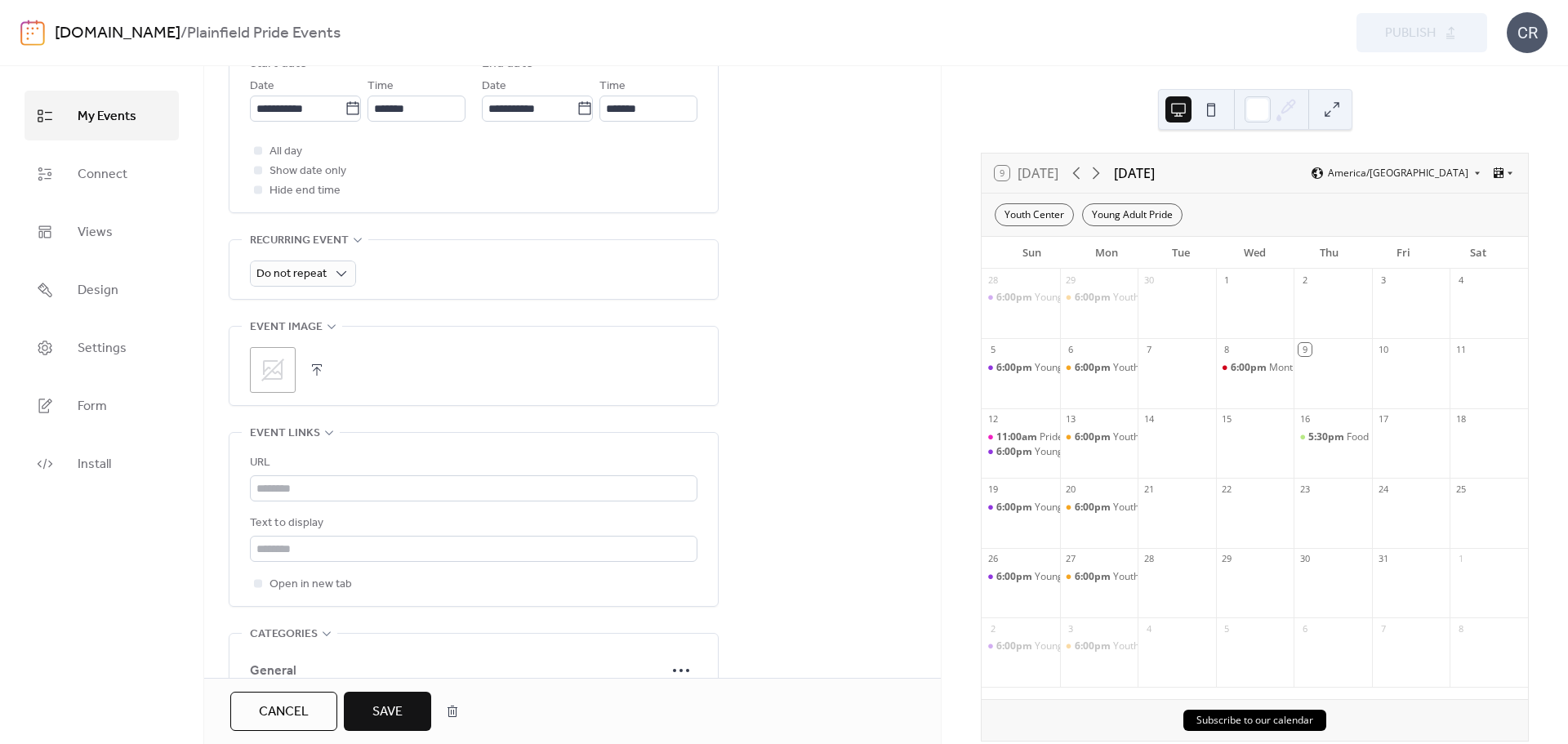
scroll to position [512, 0]
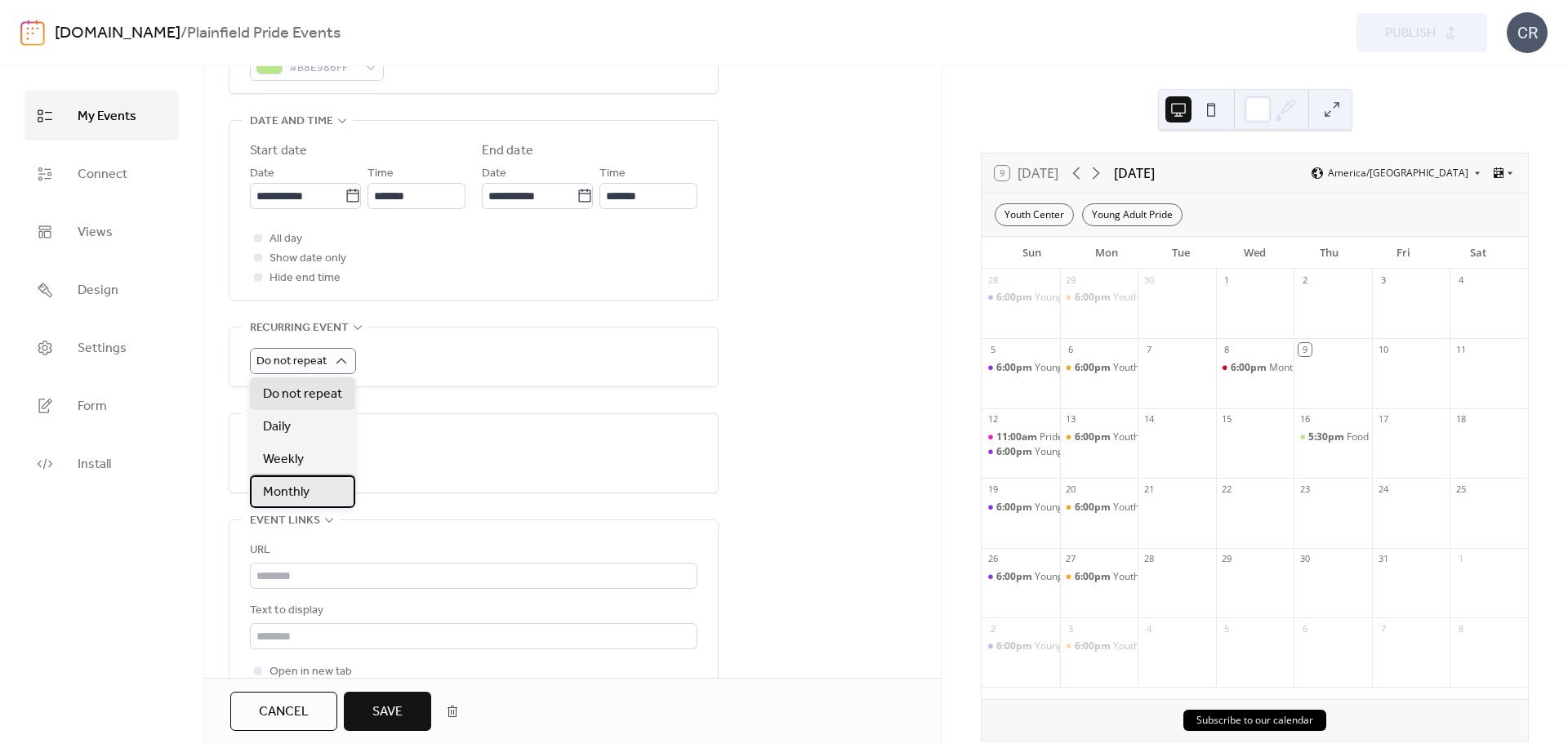
click at [320, 503] on div "Monthly" at bounding box center [303, 491] width 105 height 33
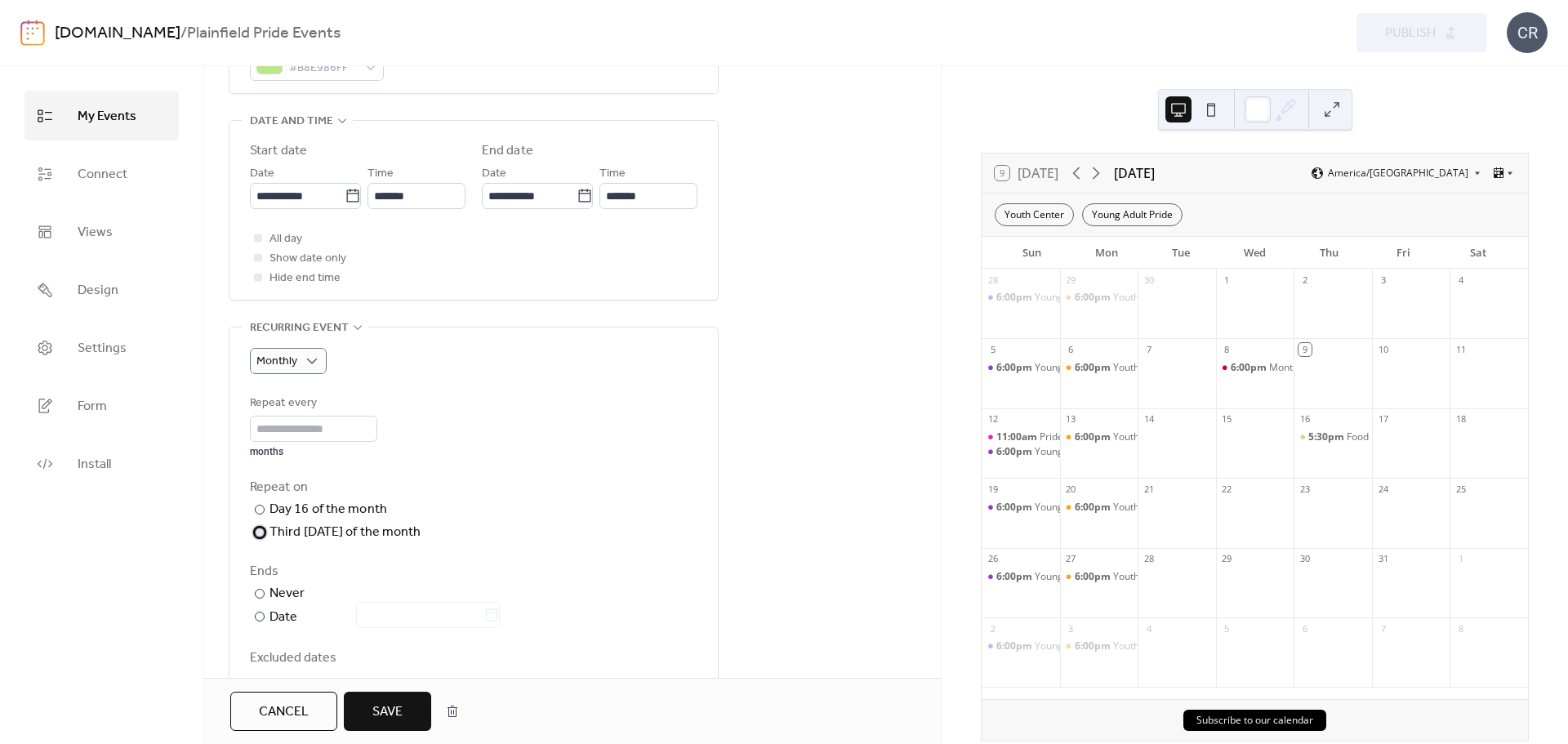
click at [281, 529] on div "Third [DATE] of the month" at bounding box center [346, 532] width 152 height 20
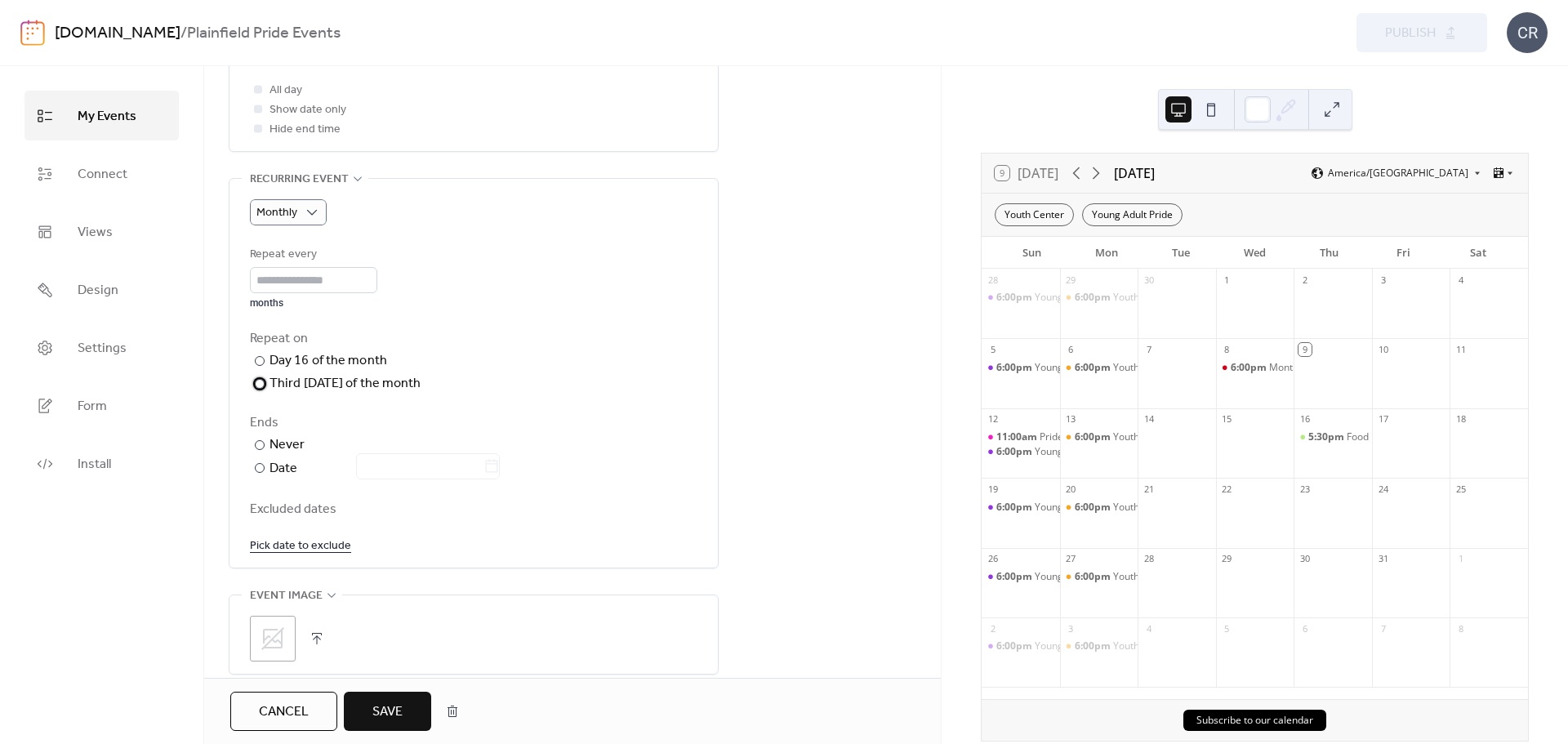
scroll to position [675, 0]
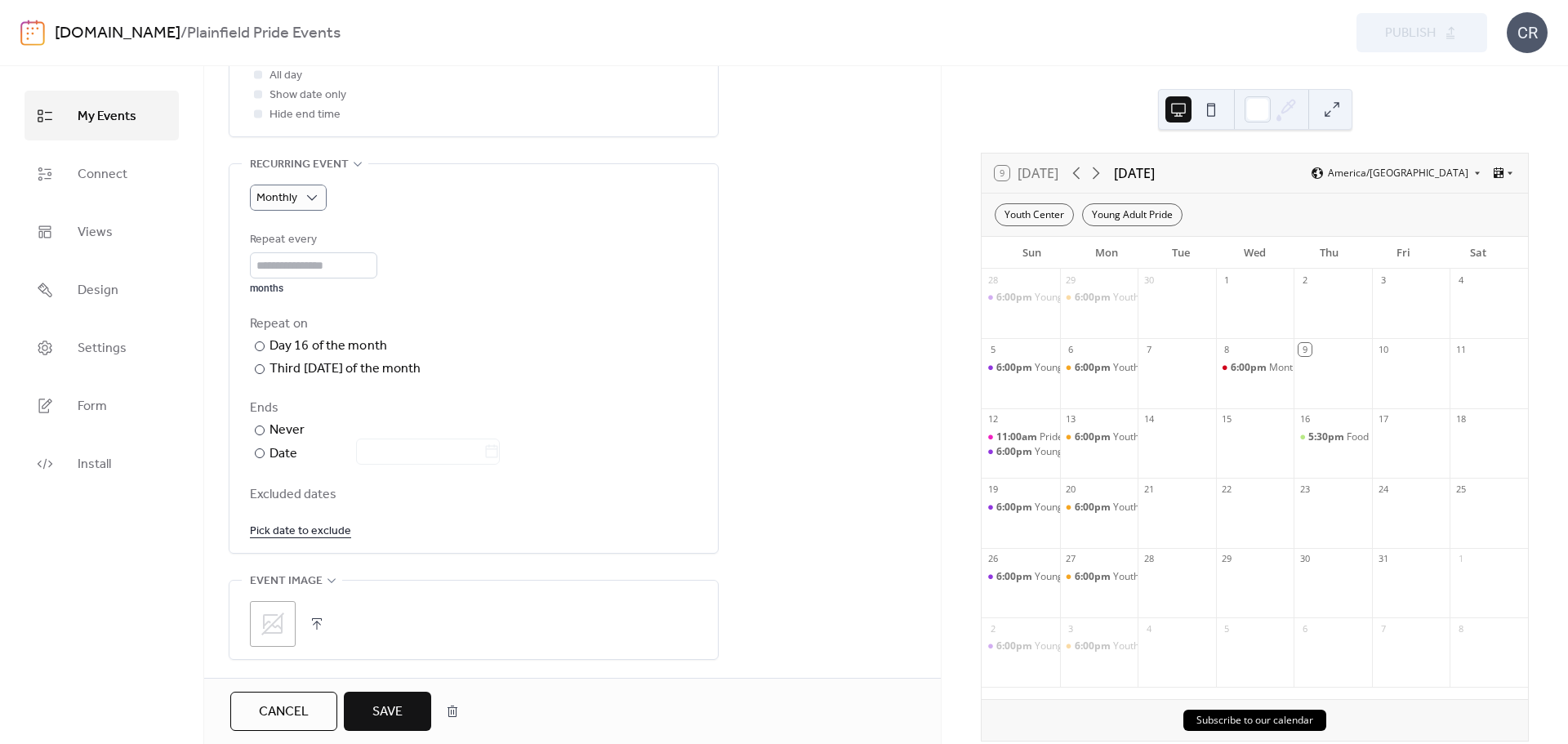
click at [399, 708] on span "Save" at bounding box center [388, 712] width 30 height 20
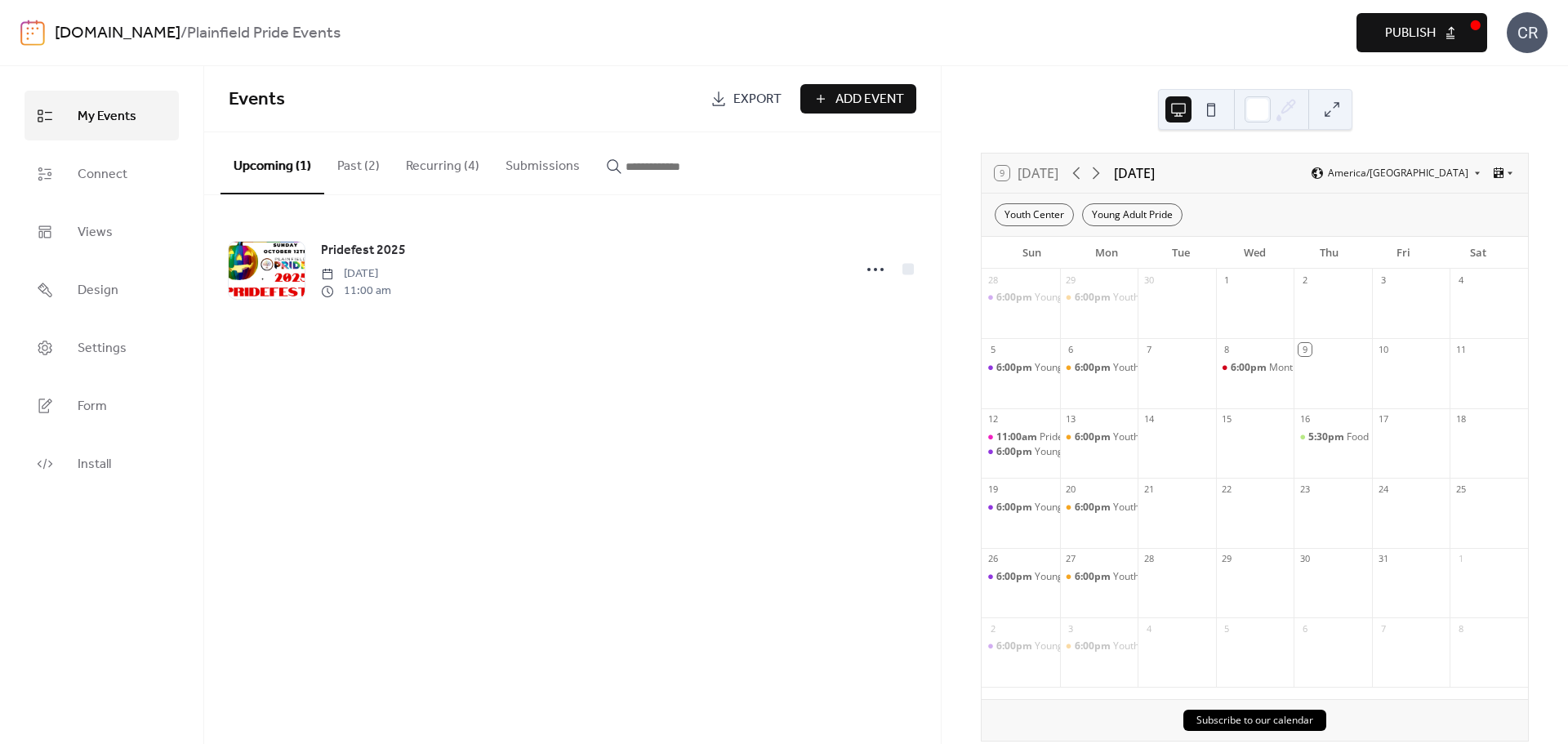
click at [433, 167] on button "Recurring (4)" at bounding box center [443, 163] width 100 height 61
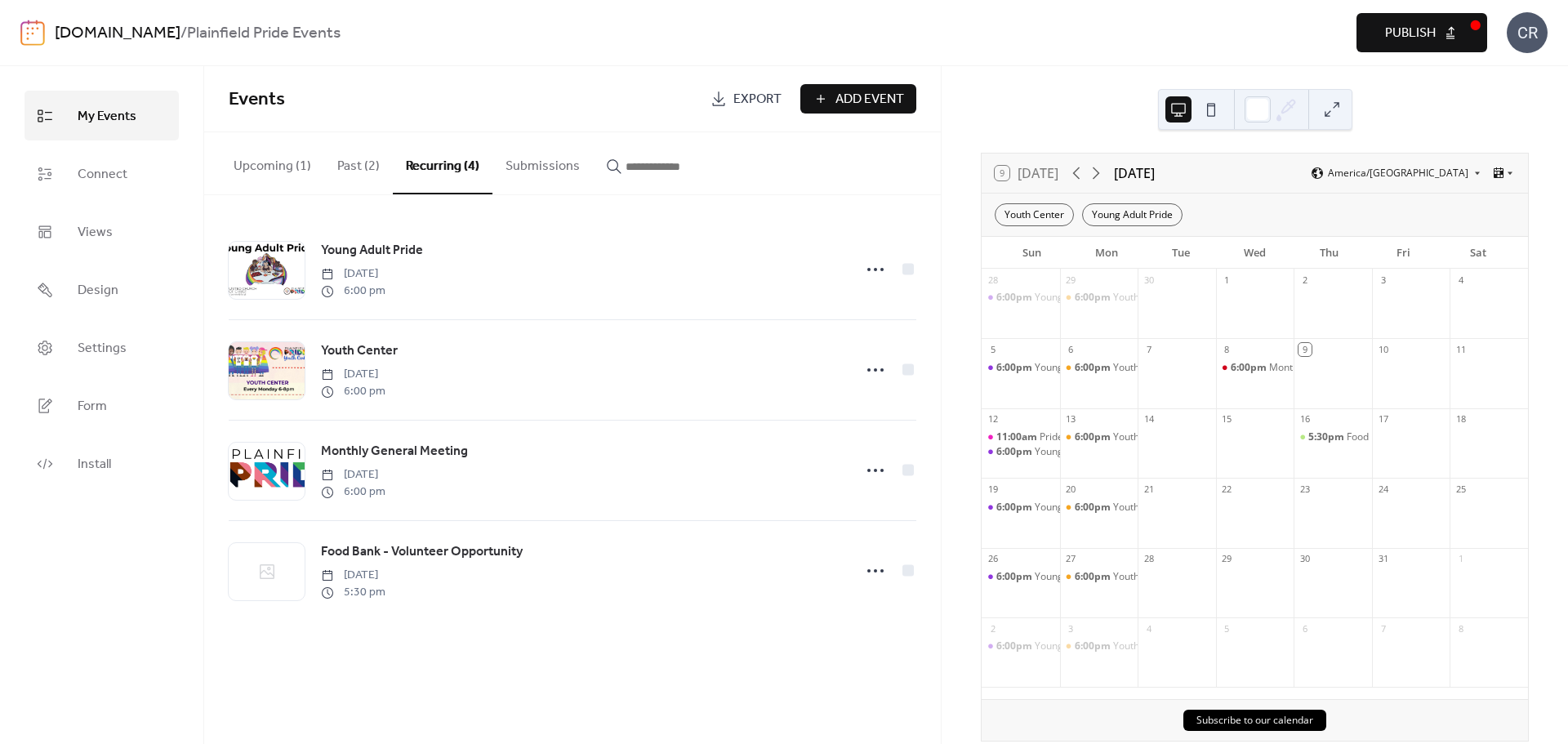
click at [1393, 33] on span "Publish" at bounding box center [1410, 34] width 51 height 20
click at [1100, 173] on icon at bounding box center [1096, 173] width 7 height 13
click at [1102, 172] on icon at bounding box center [1096, 173] width 20 height 20
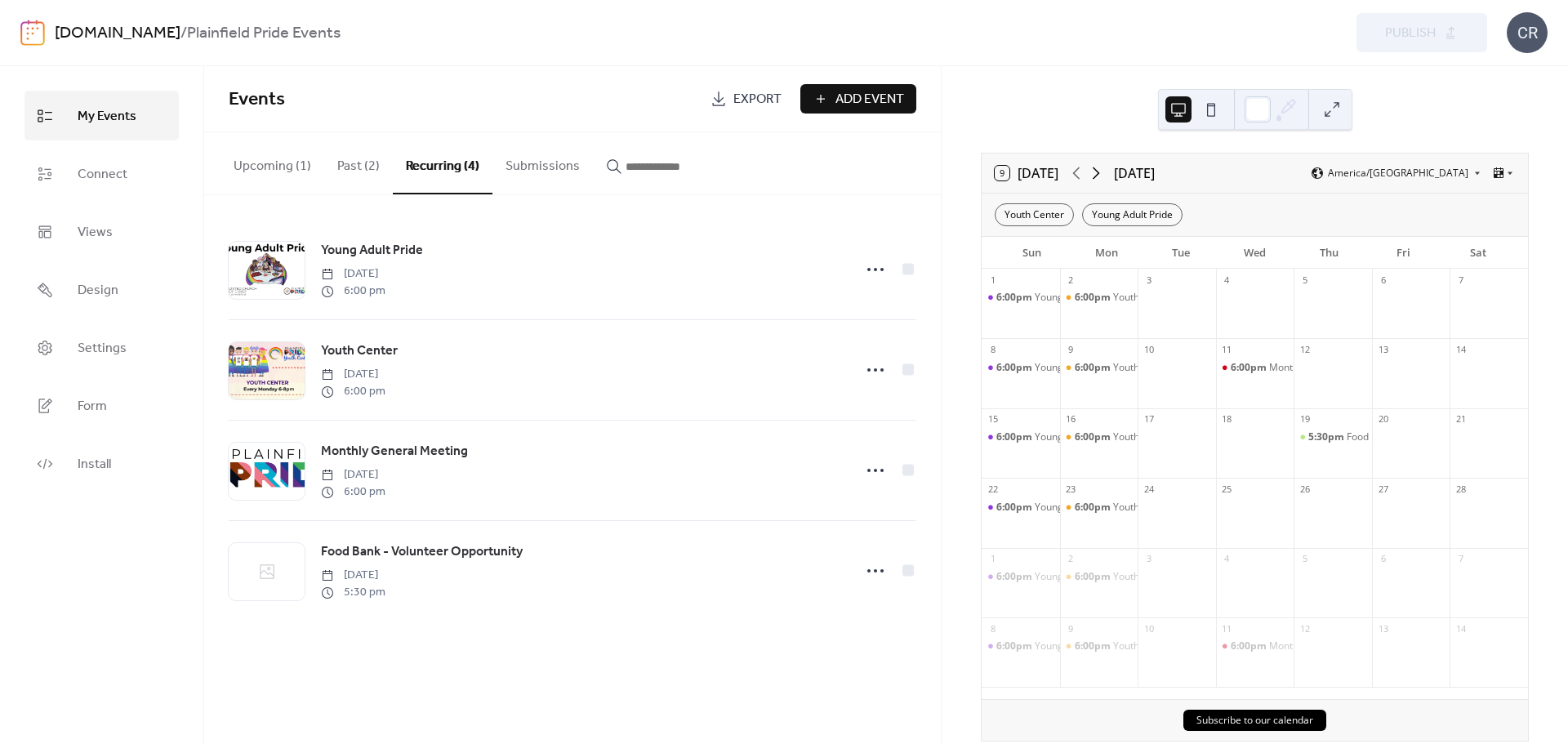
click at [1102, 172] on icon at bounding box center [1096, 173] width 20 height 20
click at [96, 171] on span "Connect" at bounding box center [103, 174] width 50 height 25
